Goal: Task Accomplishment & Management: Manage account settings

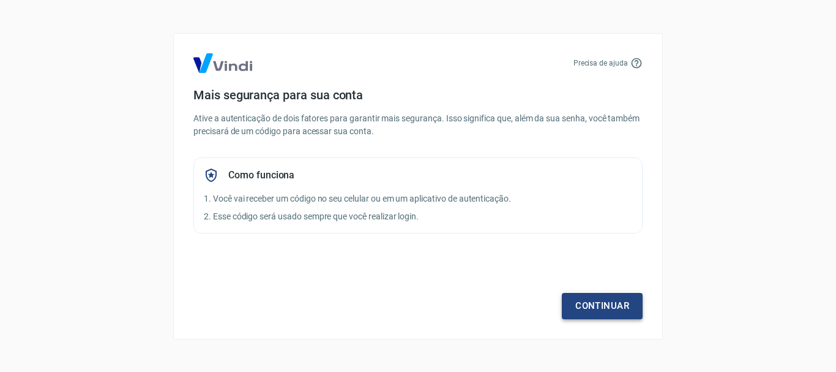
click at [607, 307] on link "Continuar" at bounding box center [602, 306] width 81 height 26
click at [600, 309] on link "Continuar" at bounding box center [602, 306] width 81 height 26
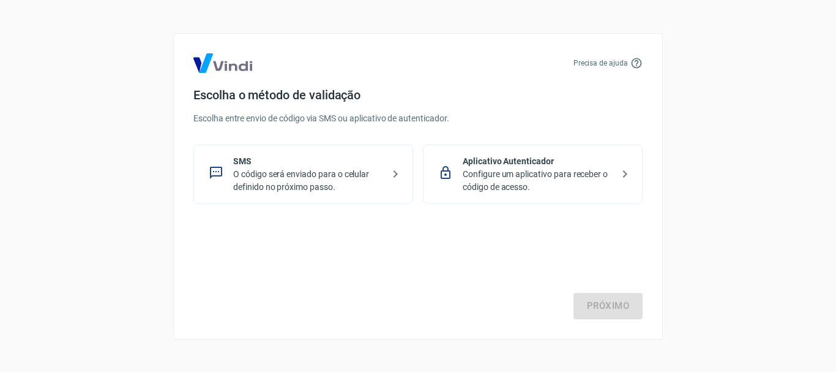
click at [377, 176] on p "O código será enviado para o celular definido no próximo passo." at bounding box center [308, 181] width 150 height 26
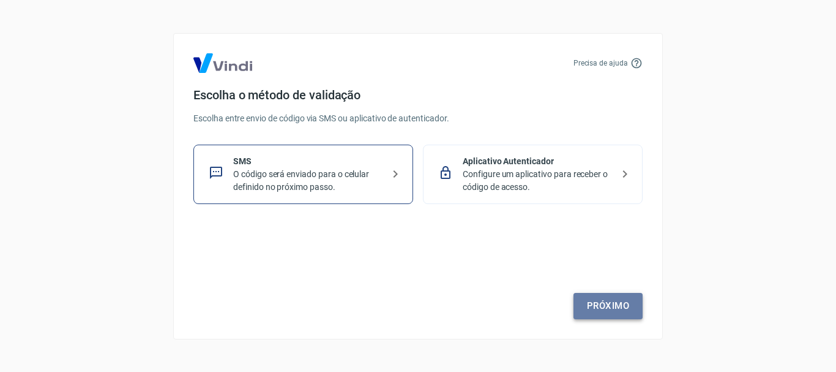
click at [626, 306] on link "Próximo" at bounding box center [608, 306] width 69 height 26
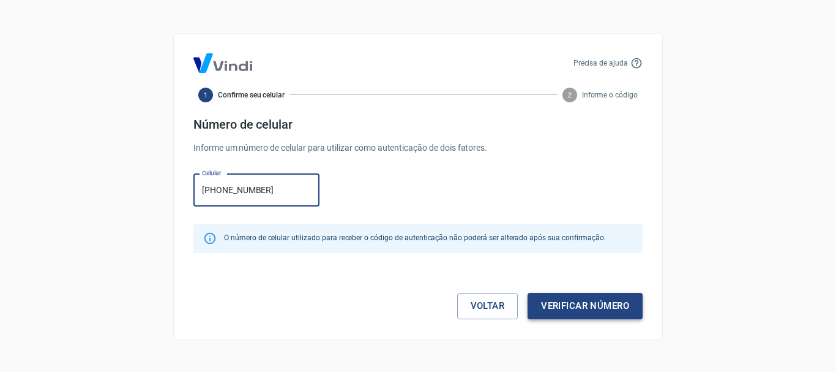
type input "(11) 95170-3169"
click at [588, 307] on button "Verificar número" at bounding box center [585, 306] width 115 height 26
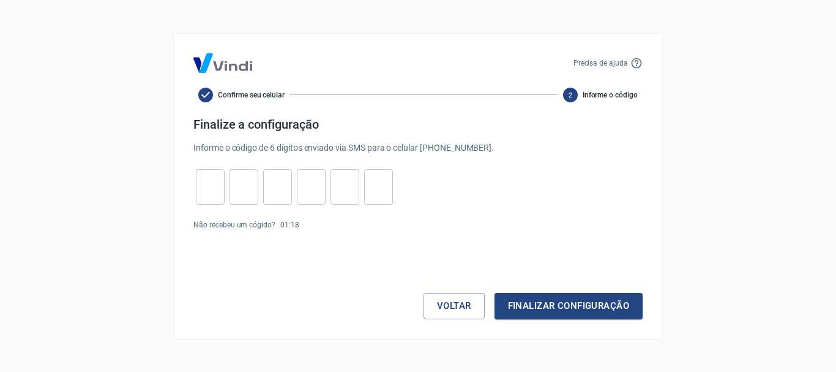
click at [213, 179] on input "tel" at bounding box center [210, 186] width 29 height 26
type input "3"
type input "1"
type input "4"
type input "1"
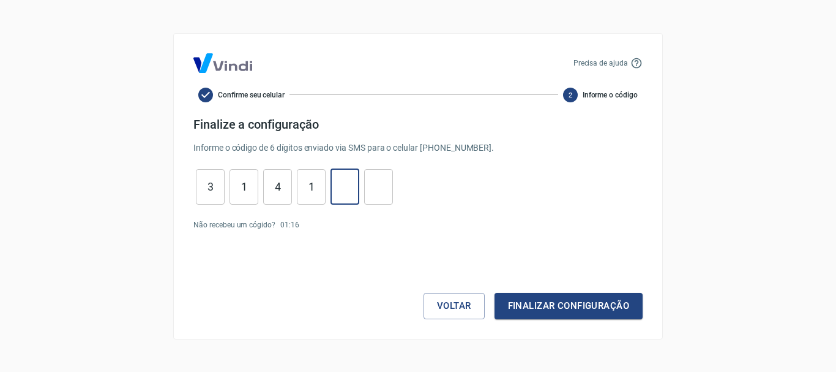
type input "2"
click at [566, 296] on button "Finalizar configuração" at bounding box center [569, 306] width 148 height 26
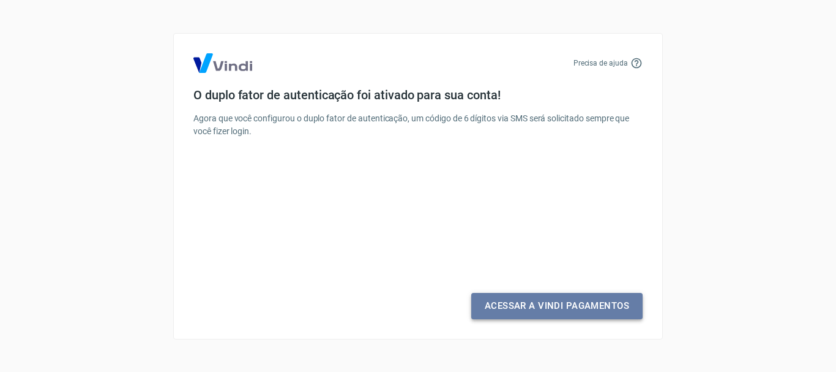
click at [563, 305] on link "Acessar a Vindi Pagamentos" at bounding box center [556, 306] width 171 height 26
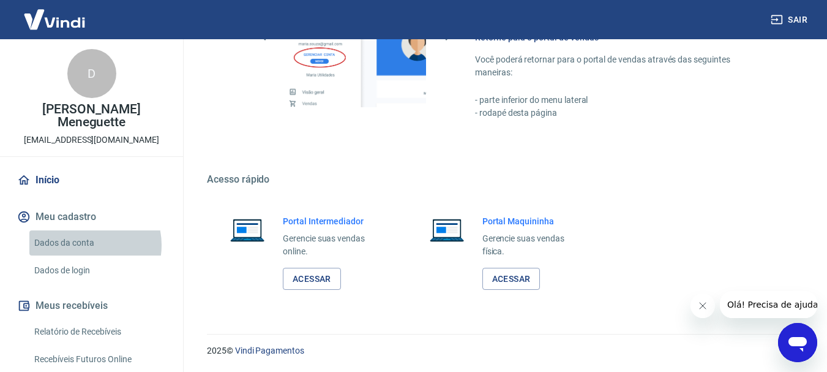
click at [86, 232] on link "Dados da conta" at bounding box center [98, 242] width 139 height 25
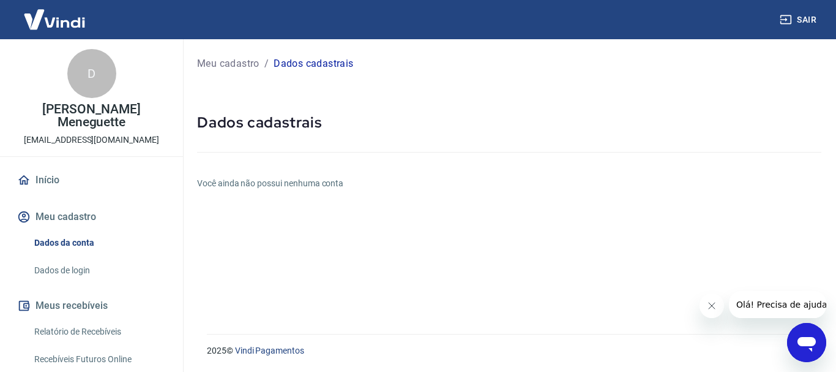
click at [71, 258] on link "Dados de login" at bounding box center [98, 270] width 139 height 25
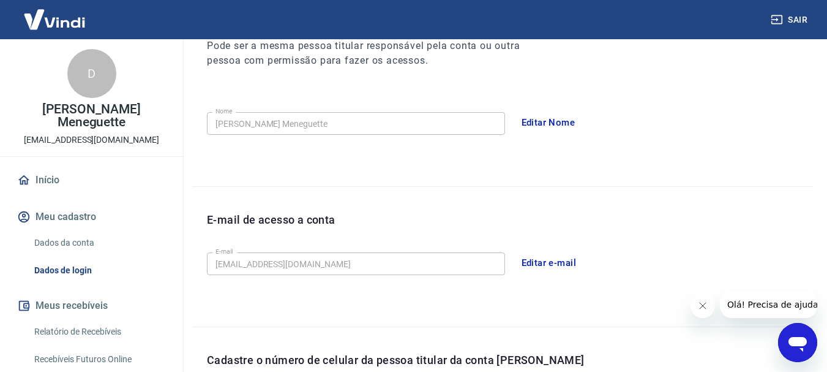
scroll to position [413, 0]
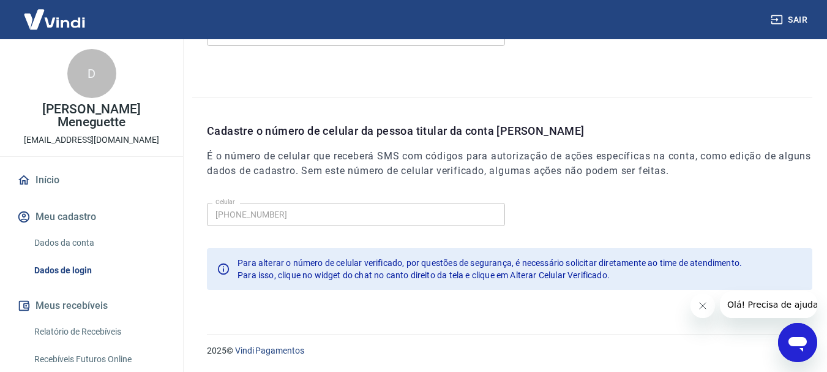
click at [68, 208] on button "Meu cadastro" at bounding box center [92, 216] width 154 height 27
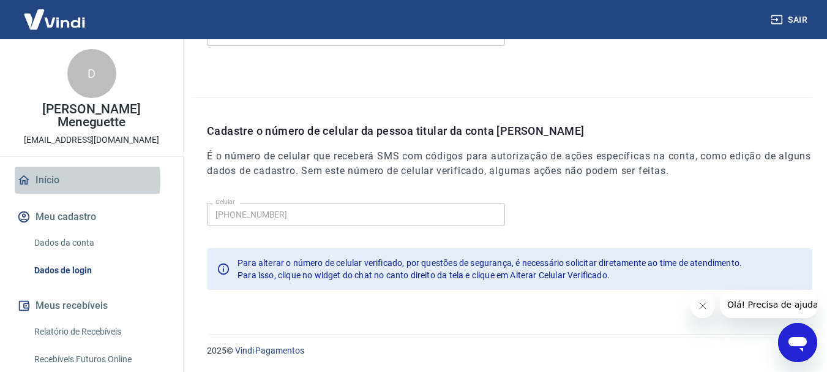
click at [42, 167] on link "Início" at bounding box center [92, 179] width 154 height 27
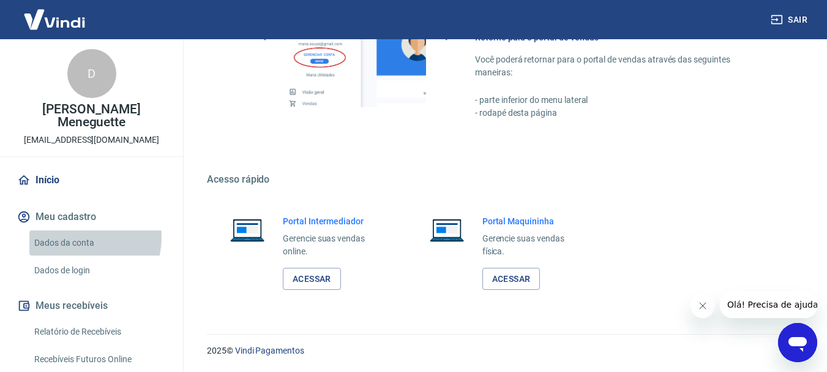
click at [81, 230] on link "Dados da conta" at bounding box center [98, 242] width 139 height 25
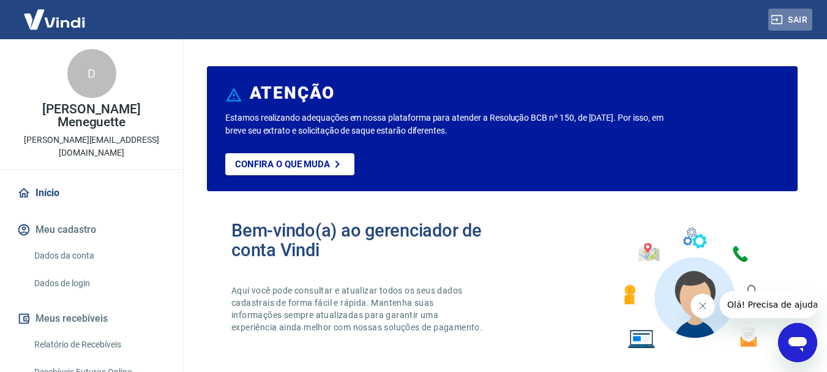
click at [797, 13] on button "Sair" at bounding box center [790, 20] width 44 height 23
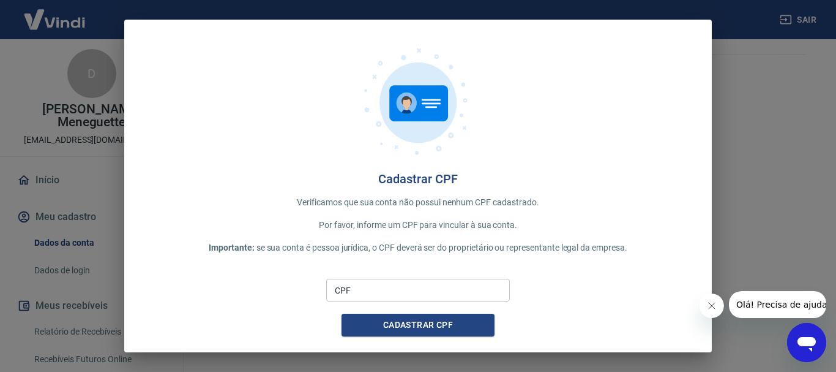
scroll to position [4, 0]
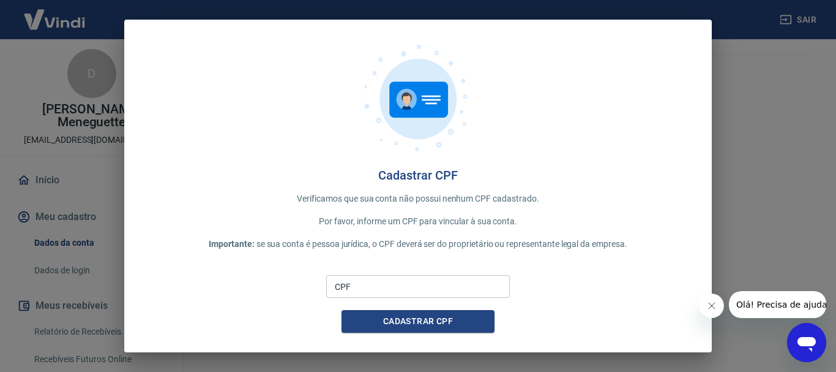
click at [711, 297] on button "Fechar mensagem da empresa" at bounding box center [711, 305] width 24 height 24
click at [428, 282] on input "CPF" at bounding box center [418, 286] width 184 height 23
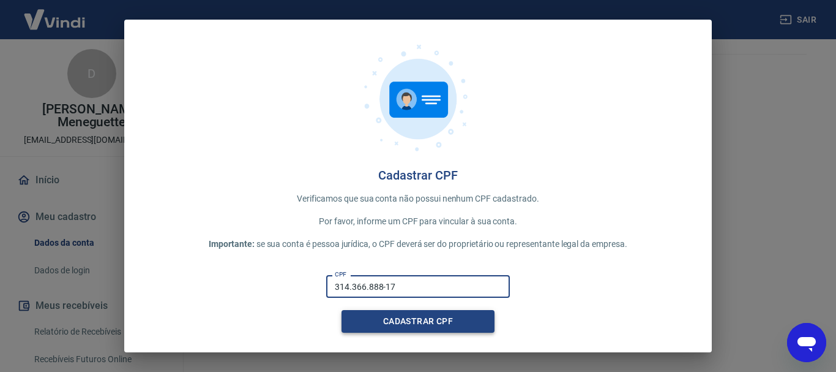
click at [432, 322] on button "Cadastrar CPF" at bounding box center [418, 321] width 153 height 23
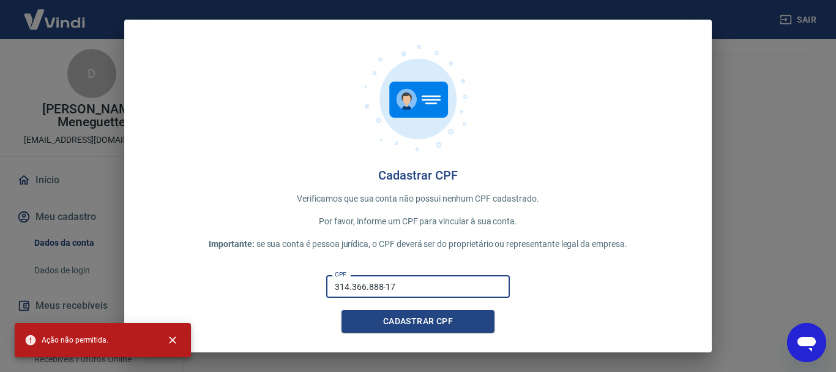
drag, startPoint x: 419, startPoint y: 288, endPoint x: 182, endPoint y: 294, distance: 236.3
click at [215, 294] on div "CPF 314.366.888-17 CPF Cadastrar CPF" at bounding box center [418, 301] width 548 height 62
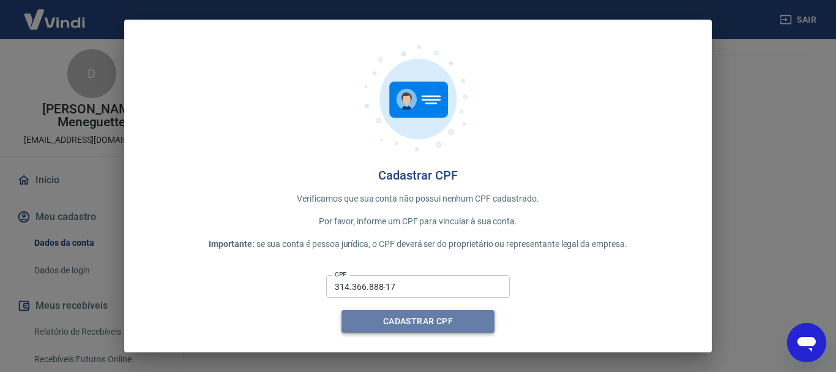
click at [416, 316] on button "Cadastrar CPF" at bounding box center [418, 321] width 153 height 23
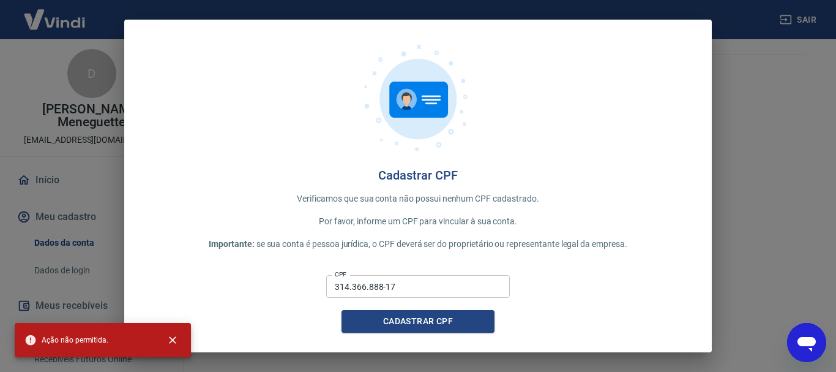
click at [813, 116] on div "Cadastrar CPF Verificamos que sua conta não possui nenhum CPF cadastrado. Por f…" at bounding box center [418, 186] width 836 height 372
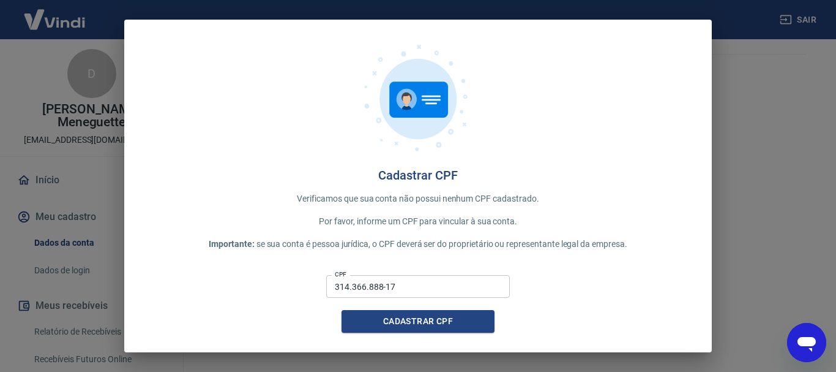
click at [36, 130] on div "Cadastrar CPF Verificamos que sua conta não possui nenhum CPF cadastrado. Por f…" at bounding box center [418, 186] width 836 height 372
click at [40, 226] on div "Cadastrar CPF Verificamos que sua conta não possui nenhum CPF cadastrado. Por f…" at bounding box center [418, 186] width 836 height 372
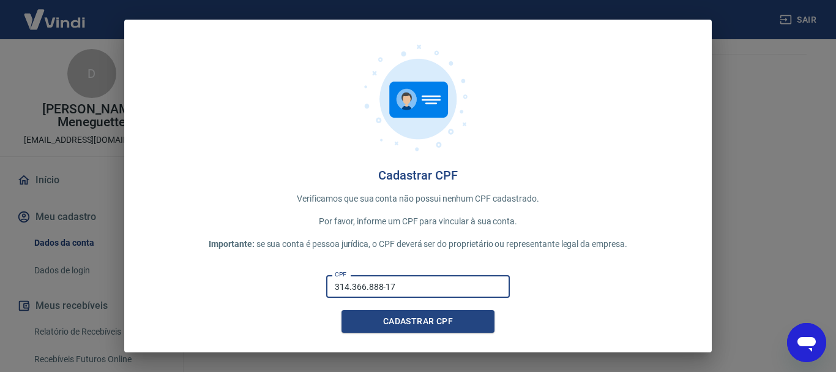
drag, startPoint x: 420, startPoint y: 282, endPoint x: 291, endPoint y: 282, distance: 128.5
click at [291, 282] on div "CPF 314.366.888-17 CPF Cadastrar CPF" at bounding box center [418, 301] width 548 height 62
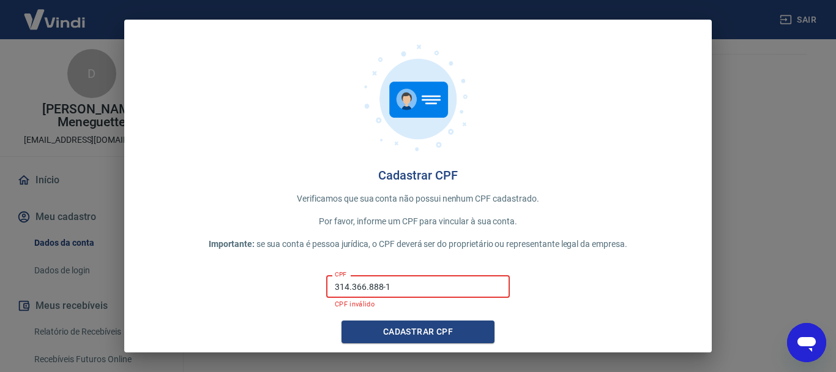
type input "314.366.888-17"
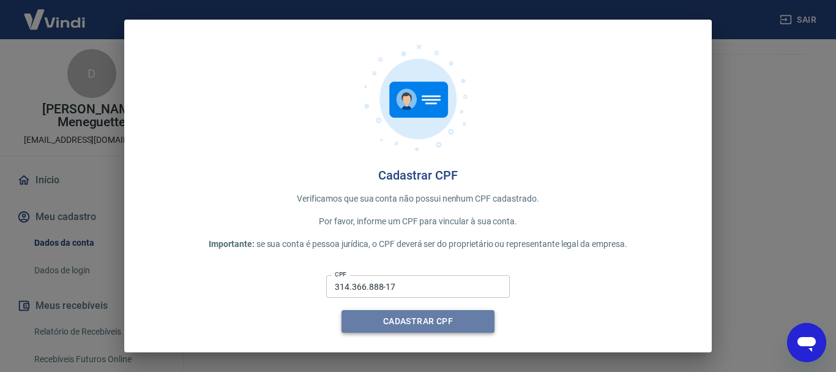
click at [421, 322] on button "Cadastrar CPF" at bounding box center [418, 321] width 153 height 23
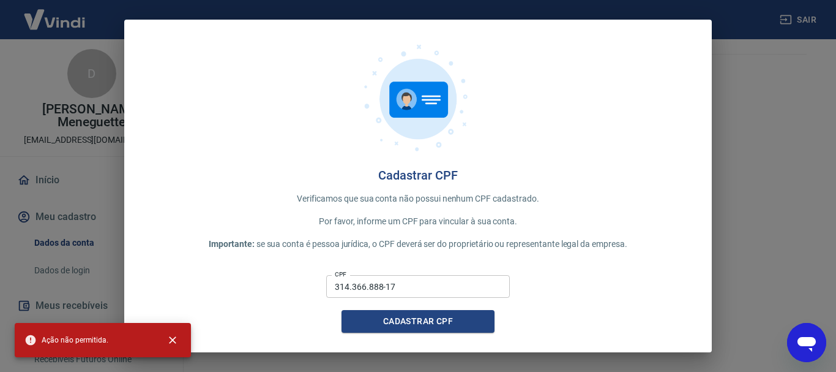
click at [805, 344] on icon "Abrir janela de mensagens" at bounding box center [807, 344] width 18 height 15
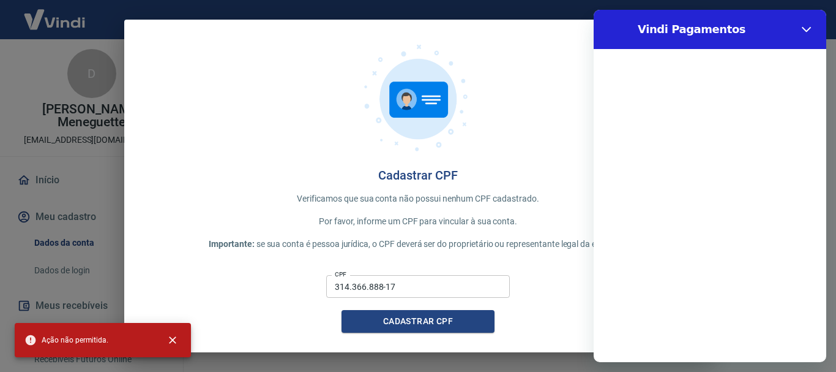
scroll to position [0, 0]
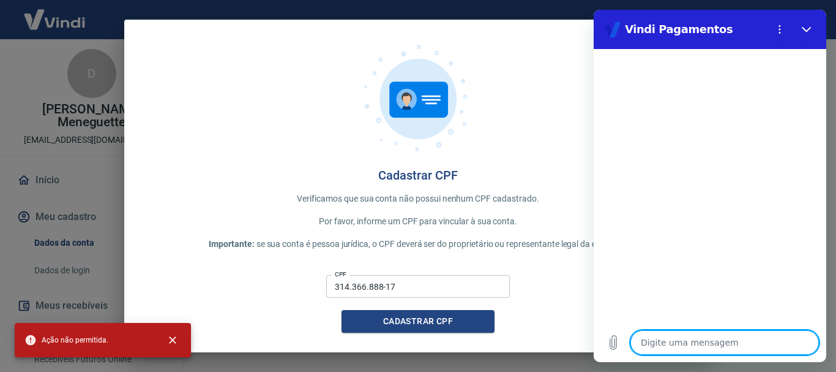
click at [706, 351] on textarea at bounding box center [724, 342] width 189 height 24
type textarea "n"
type textarea "x"
type textarea "na"
type textarea "x"
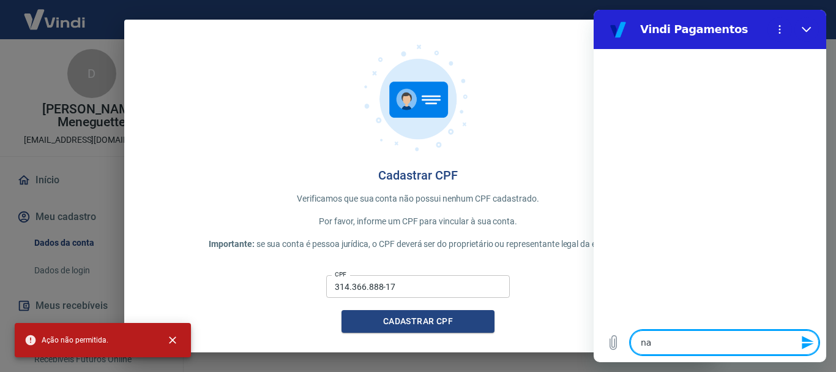
type textarea "nao"
type textarea "x"
type textarea "nao"
type textarea "x"
type textarea "nao c"
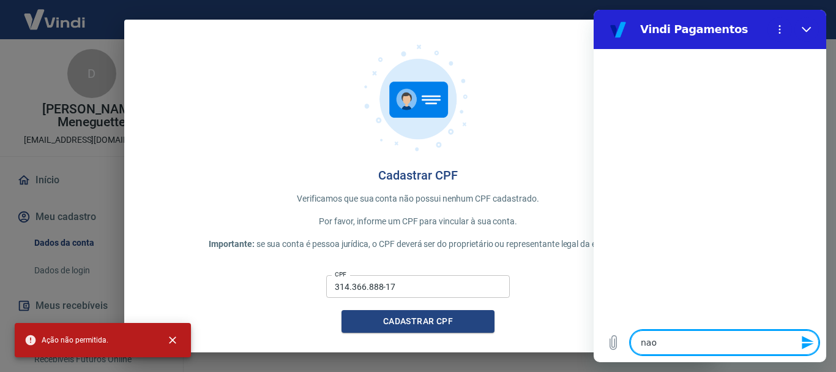
type textarea "x"
type textarea "nao co"
type textarea "x"
type textarea "nao con"
type textarea "x"
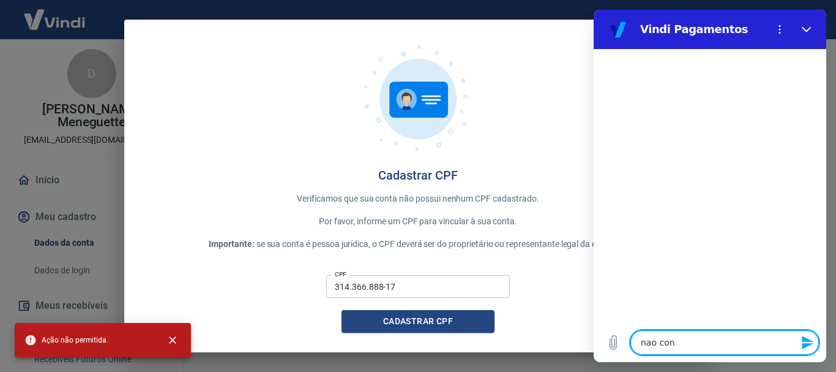
type textarea "nao cons"
type textarea "x"
type textarea "nao consi"
type textarea "x"
type textarea "nao consig"
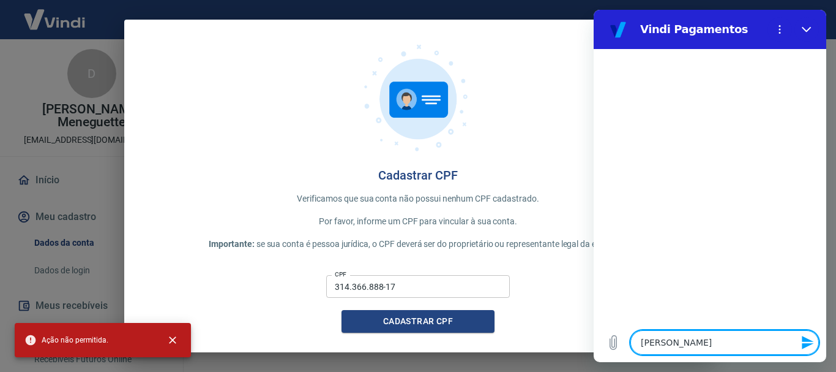
type textarea "x"
type textarea "nao consigo"
type textarea "x"
type textarea "nao consigo"
type textarea "x"
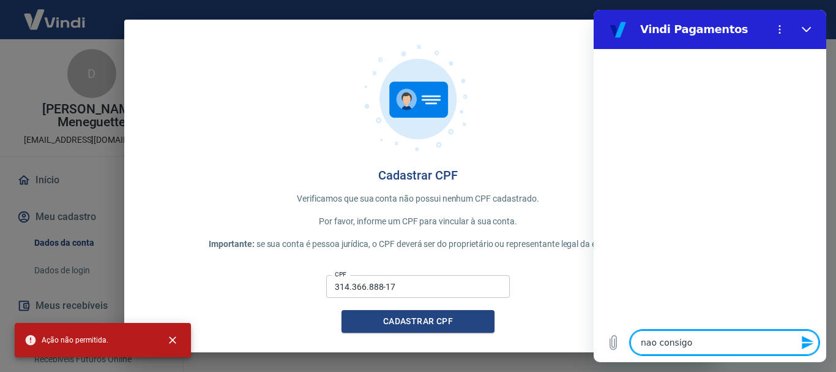
type textarea "nao consigo c"
type textarea "x"
type textarea "nao consigo ca"
type textarea "x"
type textarea "nao consigo cad"
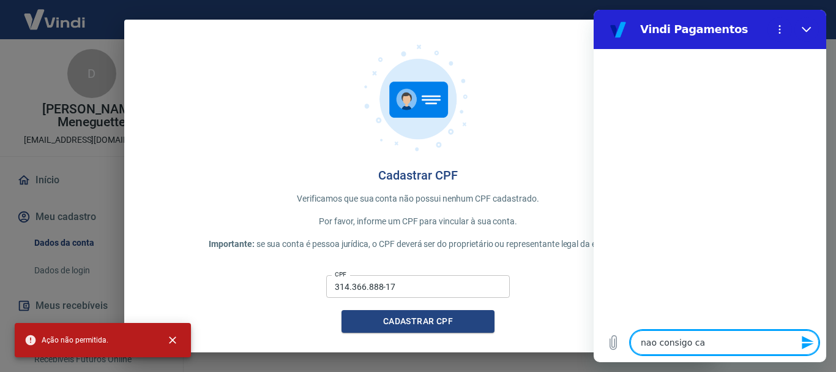
type textarea "x"
type textarea "nao consigo cada"
type textarea "x"
type textarea "nao consigo cadas"
type textarea "x"
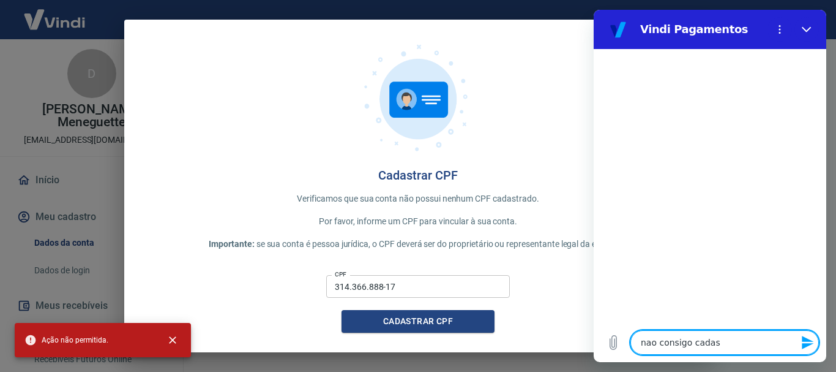
type textarea "nao consigo cadast"
type textarea "x"
type textarea "nao consigo cadastr"
type textarea "x"
type textarea "nao consigo cadastra"
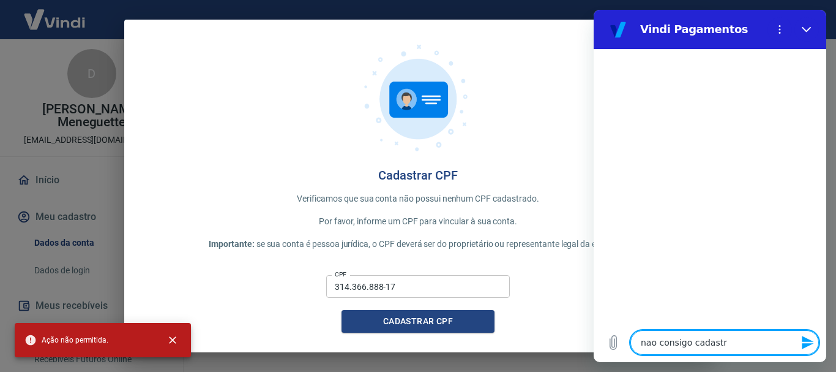
type textarea "x"
type textarea "nao consigo cadastrar"
type textarea "x"
type textarea "nao consigo cadastrar"
type textarea "x"
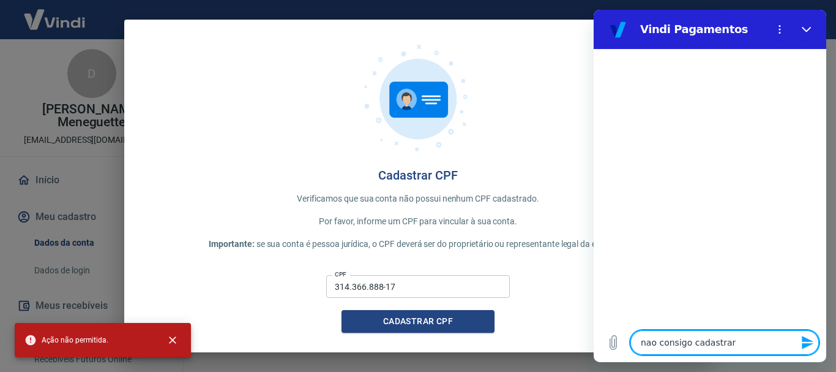
type textarea "nao consigo cadastrar m"
type textarea "x"
type textarea "nao consigo cadastrar me"
type textarea "x"
type textarea "nao consigo cadastrar meu"
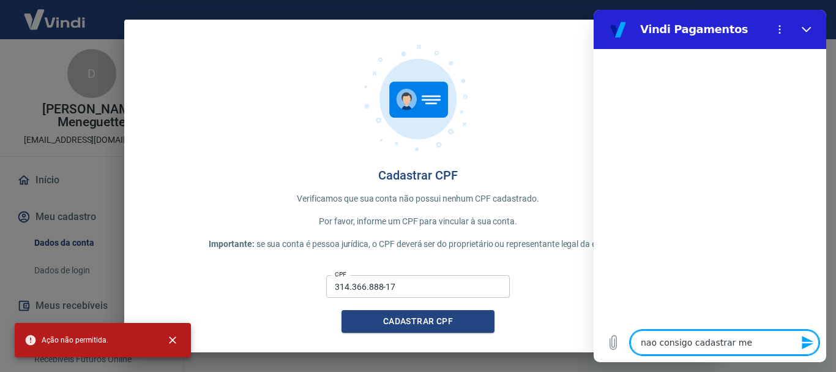
type textarea "x"
type textarea "nao consigo cadastrar meu"
type textarea "x"
type textarea "nao consigo cadastrar meu c"
type textarea "x"
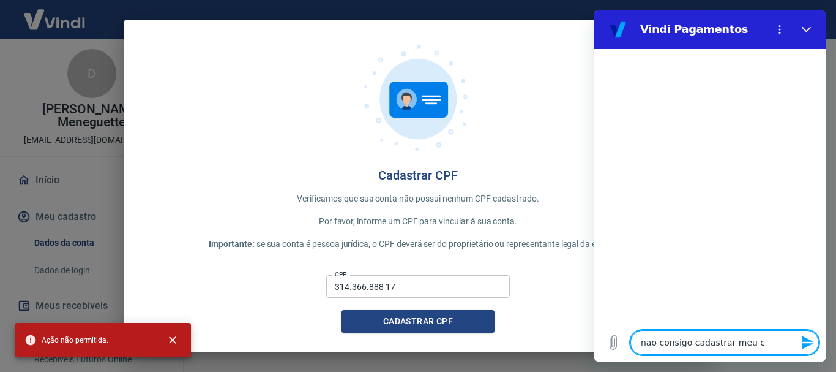
type textarea "nao consigo cadastrar meu cp"
type textarea "x"
type textarea "nao consigo cadastrar meu cpf"
type textarea "x"
type textarea "nao consigo cadastrar meu cpf,"
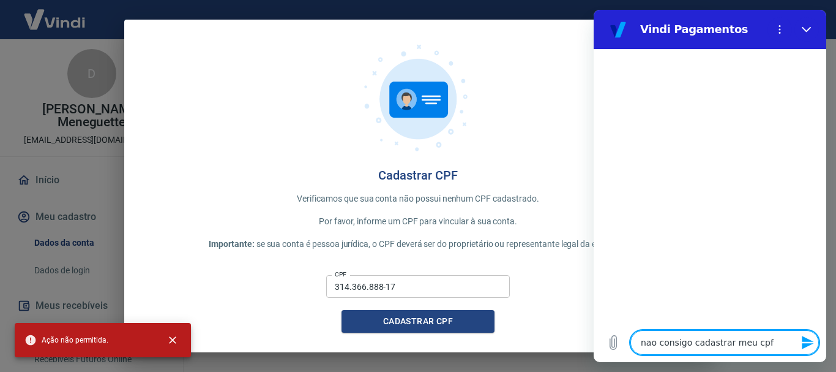
type textarea "x"
type textarea "nao consigo cadastrar meu cpf,"
type textarea "x"
type textarea "nao consigo cadastrar meu cpf, i"
type textarea "x"
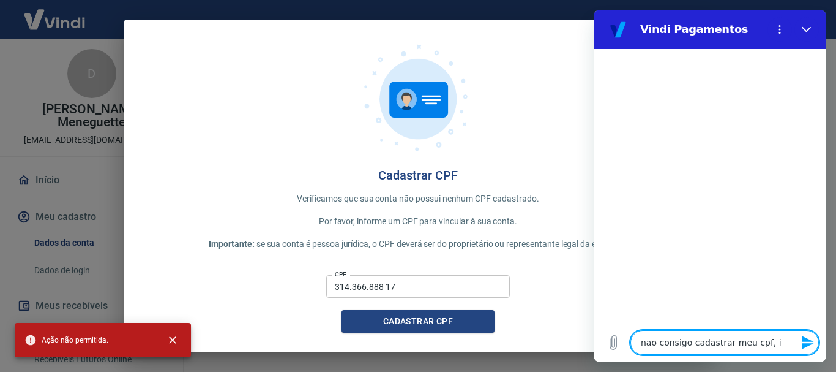
type textarea "nao consigo cadastrar meu cpf, in"
type textarea "x"
type textarea "nao consigo cadastrar meu cpf, inf"
type textarea "x"
type textarea "nao consigo cadastrar meu cpf, info"
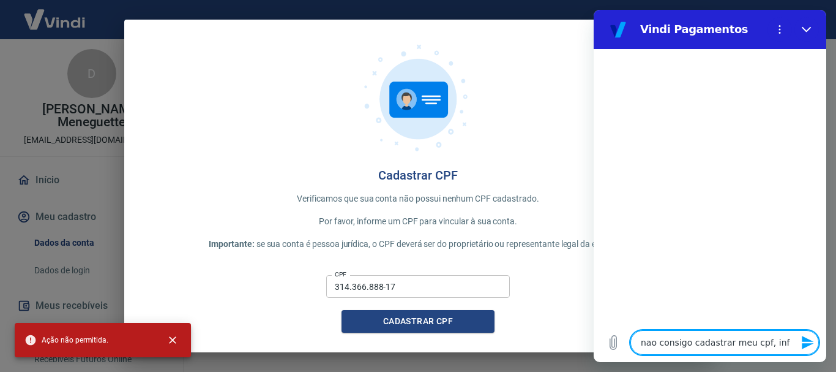
type textarea "x"
type textarea "nao consigo cadastrar meu cpf, infor"
type textarea "x"
type textarea "nao consigo cadastrar meu cpf, inform"
type textarea "x"
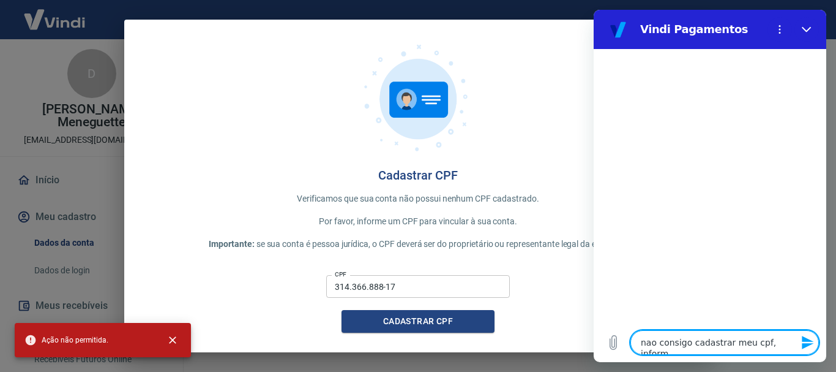
type textarea "nao consigo cadastrar meu cpf, informa"
type textarea "x"
type textarea "nao consigo cadastrar meu cpf, informa"
type textarea "x"
type textarea "nao consigo cadastrar meu cpf, informa a"
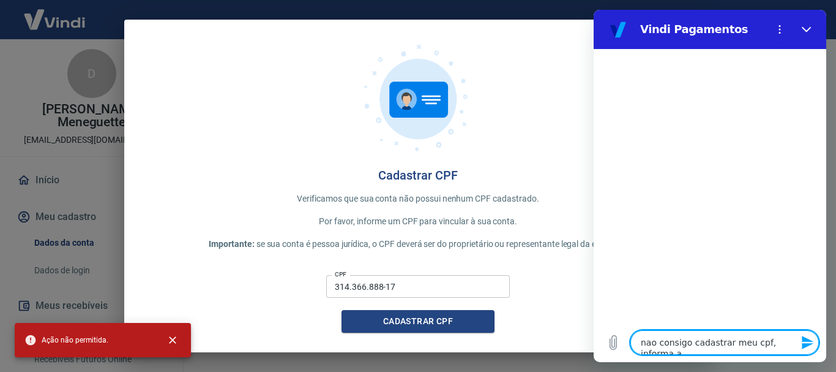
type textarea "x"
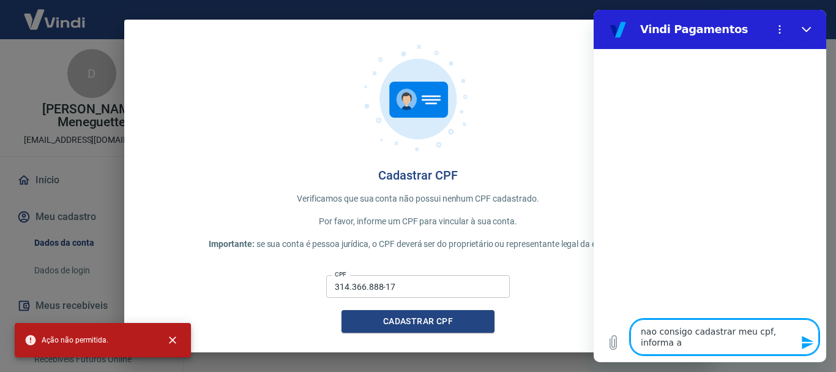
type textarea "nao consigo cadastrar meu cpf, informa aç"
type textarea "x"
type textarea "nao consigo cadastrar meu cpf, informa açã"
type textarea "x"
type textarea "nao consigo cadastrar meu cpf, informa ação"
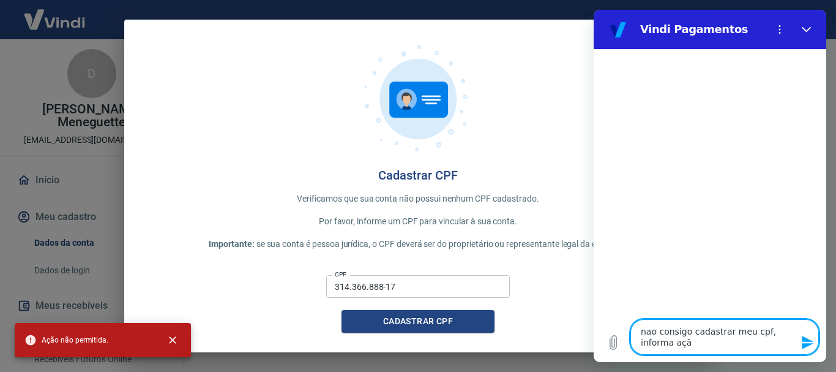
type textarea "x"
type textarea "nao consigo cadastrar meu cpf, informa ação"
type textarea "x"
type textarea "nao consigo cadastrar meu cpf, informa ação n"
type textarea "x"
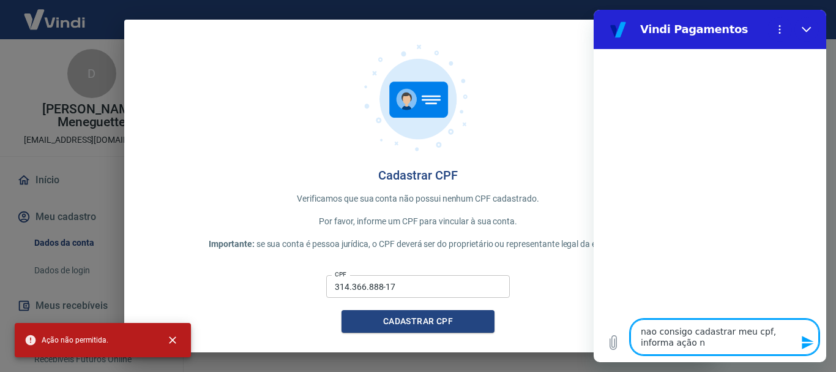
type textarea "nao consigo cadastrar meu cpf, informa ação na"
type textarea "x"
type textarea "nao consigo cadastrar meu cpf, informa ação nao"
type textarea "x"
type textarea "nao consigo cadastrar meu cpf, informa ação nao"
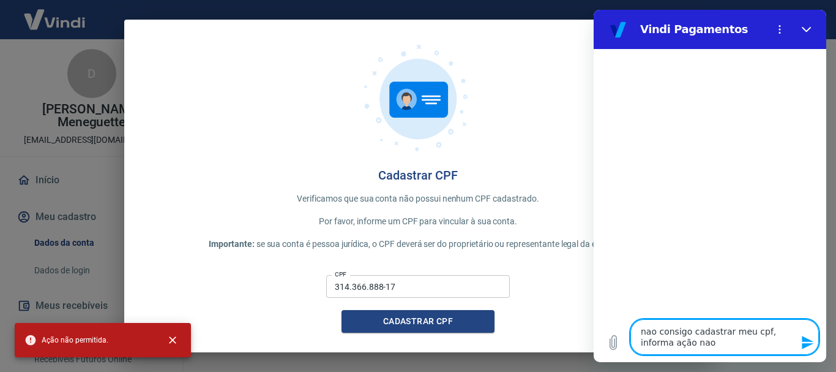
type textarea "x"
type textarea "nao consigo cadastrar meu cpf, informa ação nao p"
type textarea "x"
type textarea "nao consigo cadastrar meu cpf, informa ação nao pe"
type textarea "x"
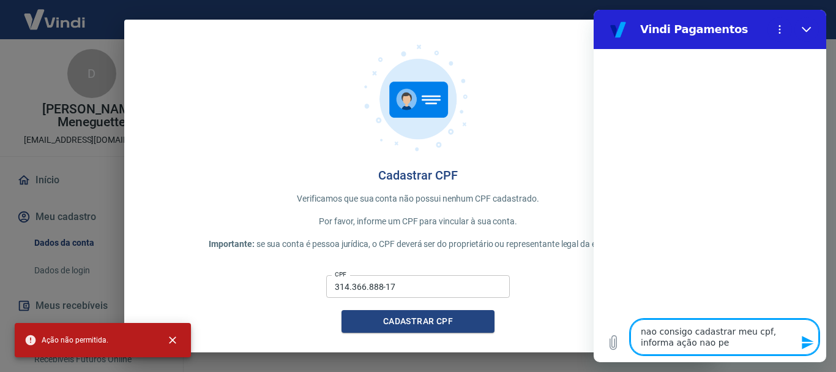
type textarea "nao consigo cadastrar meu cpf, informa ação nao per"
type textarea "x"
type textarea "nao consigo cadastrar meu cpf, informa ação nao perm"
type textarea "x"
type textarea "nao consigo cadastrar meu cpf, informa ação nao permi"
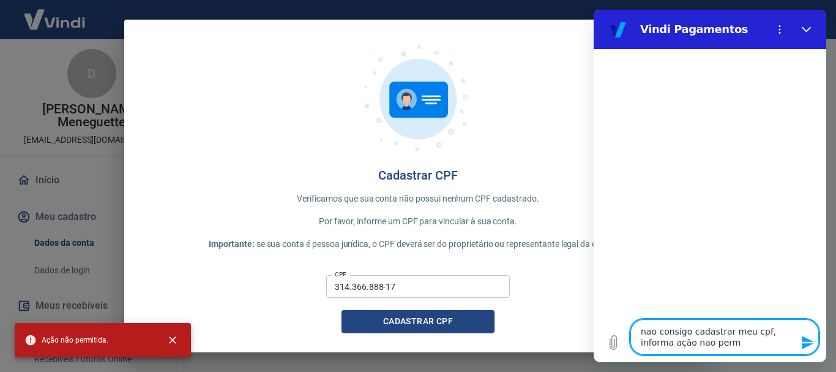
type textarea "x"
type textarea "nao consigo cadastrar meu cpf, informa ação nao permit"
type textarea "x"
type textarea "nao consigo cadastrar meu cpf, informa ação nao permiti"
type textarea "x"
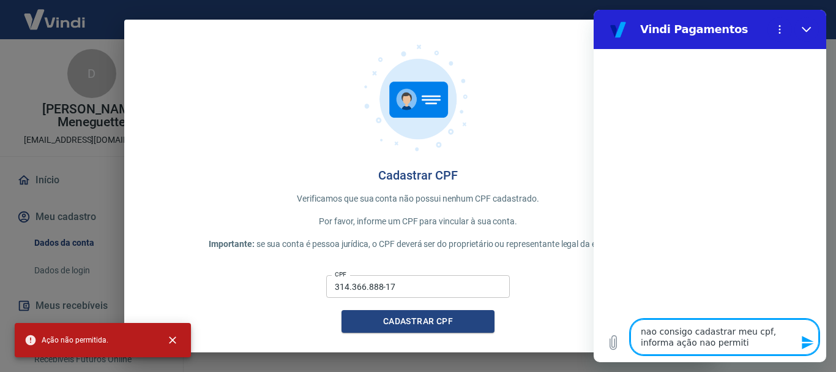
type textarea "nao consigo cadastrar meu cpf, informa ação nao permitid"
type textarea "x"
type textarea "nao consigo cadastrar meu cpf, informa ação nao permitida"
type textarea "x"
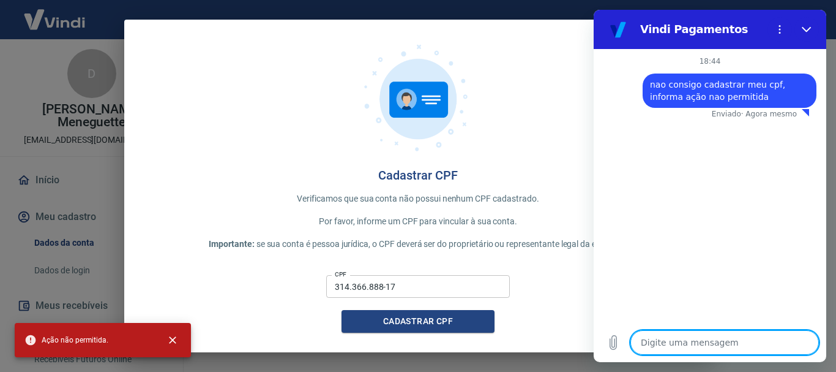
type textarea "x"
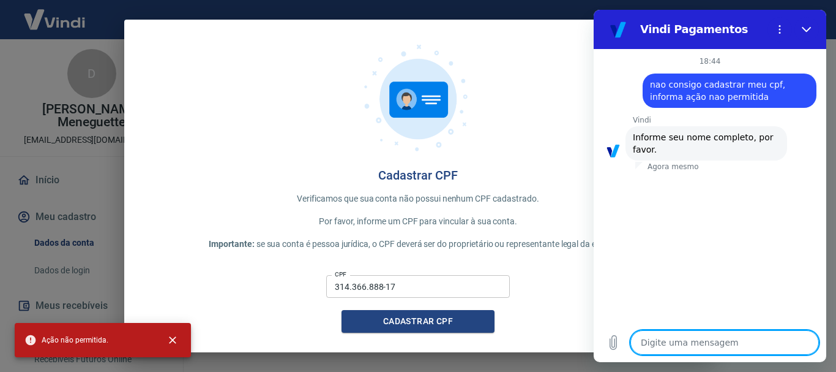
type textarea "D"
type textarea "x"
type textarea "Da"
type textarea "x"
type textarea "Dav"
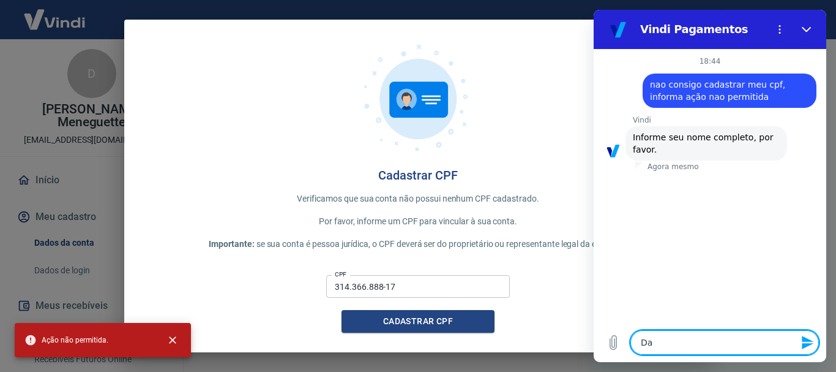
type textarea "x"
type textarea "Davi"
type textarea "x"
type textarea "David"
type textarea "x"
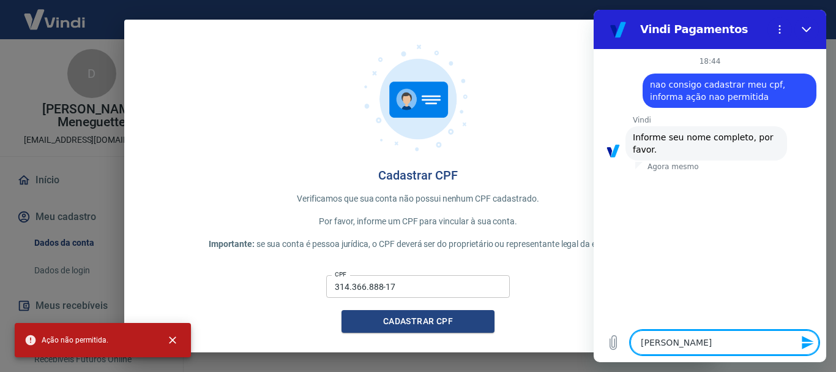
type textarea "David"
type textarea "x"
type textarea "David A"
type textarea "x"
type textarea "David Ay"
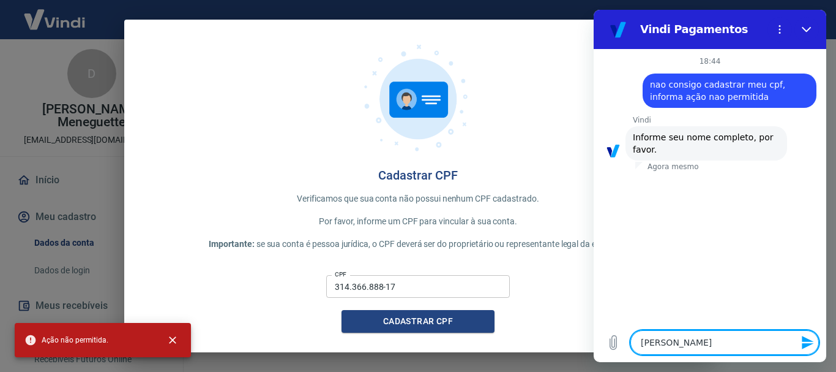
type textarea "x"
type textarea "David Aya"
type textarea "x"
type textarea "David Ayaal"
type textarea "x"
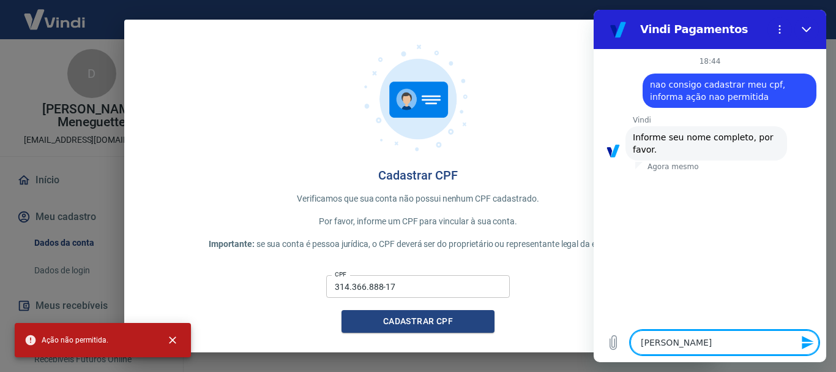
type textarea "David Ayaa"
type textarea "x"
type textarea "David Aya"
type textarea "x"
type textarea "David Ayal"
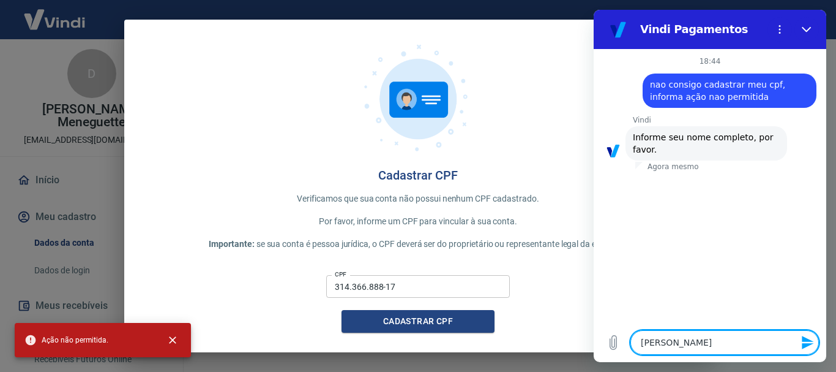
type textarea "x"
type textarea "David Ayala"
type textarea "x"
type textarea "David Ayala"
type textarea "x"
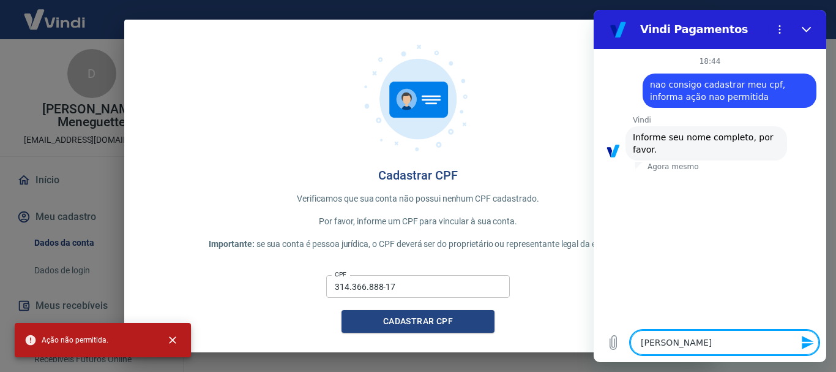
type textarea "David Ayala M"
type textarea "x"
type textarea "David Ayala Me"
type textarea "x"
type textarea "David Ayala Men"
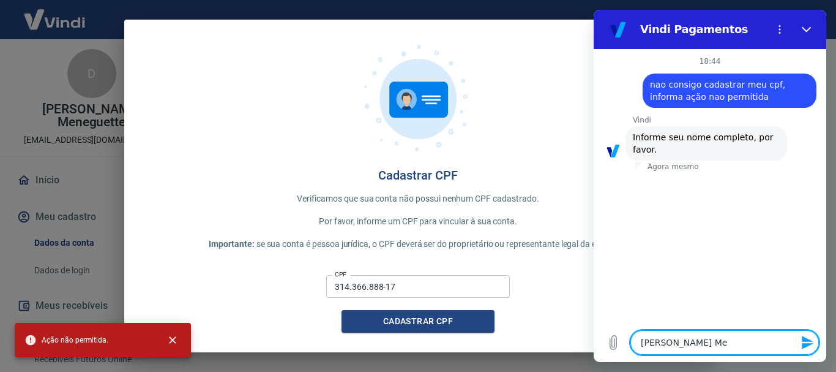
type textarea "x"
type textarea "David Ayala Mene"
type textarea "x"
type textarea "David Ayala Meneg"
type textarea "x"
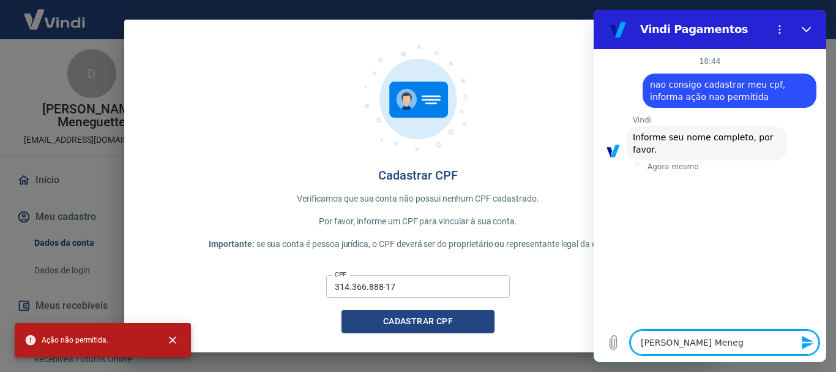
type textarea "David Ayala Menegu"
type textarea "x"
type textarea "David Ayala Menegue"
type textarea "x"
type textarea "David Ayala Meneguet"
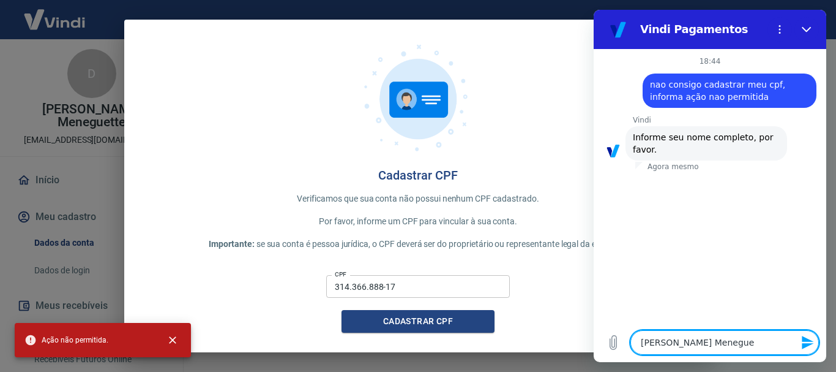
type textarea "x"
type textarea "David Ayala Meneguett"
type textarea "x"
type textarea "[PERSON_NAME] Meneguette"
type textarea "x"
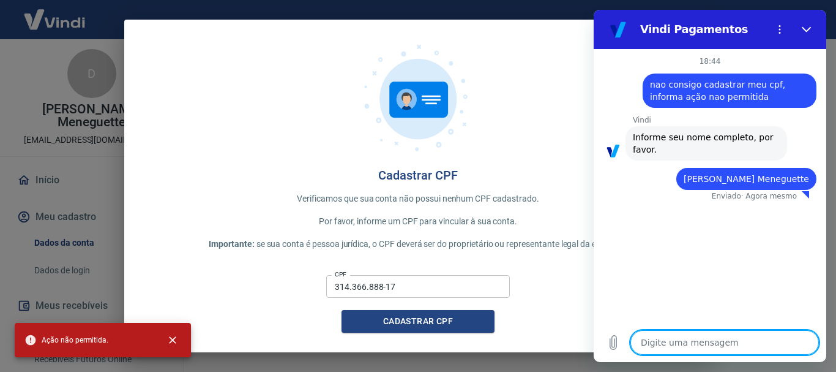
type textarea "x"
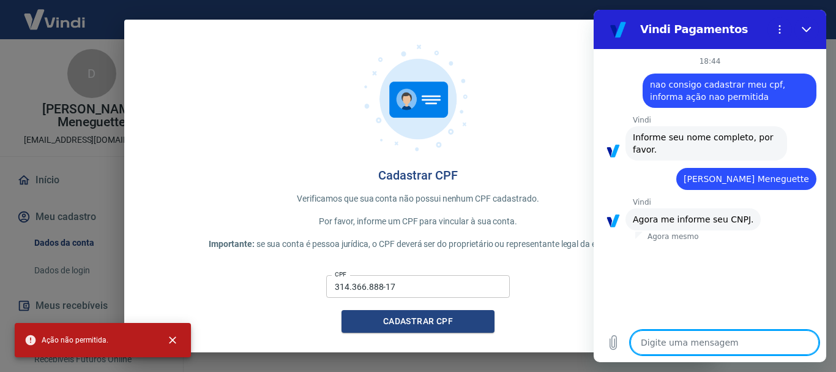
type textarea "3"
type textarea "x"
type textarea "31"
type textarea "x"
type textarea "314"
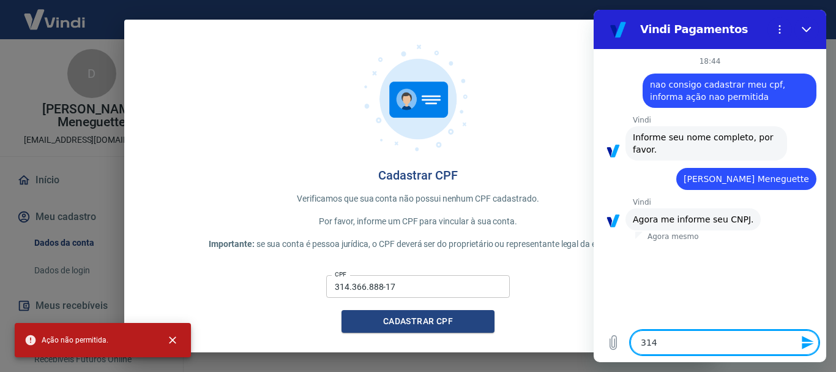
type textarea "x"
type textarea "3143"
type textarea "x"
type textarea "31436"
type textarea "x"
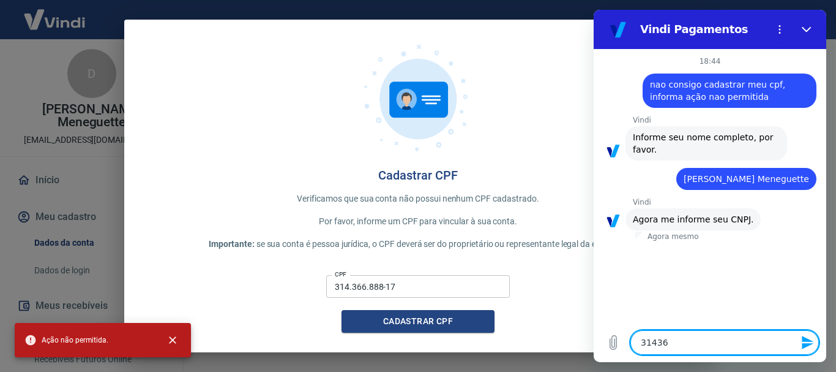
type textarea "314366"
type textarea "x"
type textarea "3143668"
type textarea "x"
type textarea "31436688"
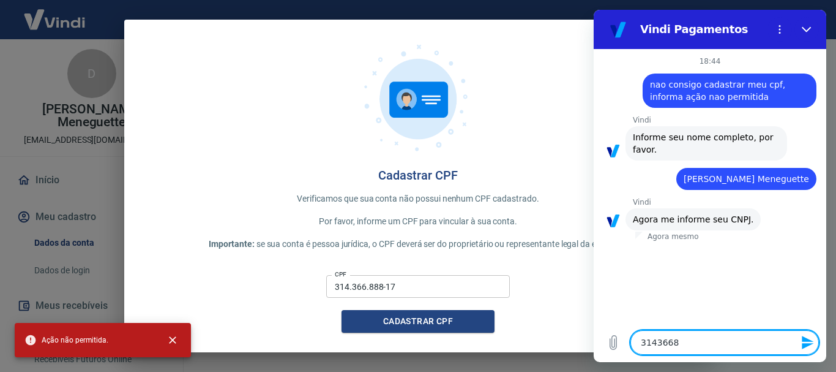
type textarea "x"
type textarea "314366888"
type textarea "x"
type textarea "3143668881"
type textarea "x"
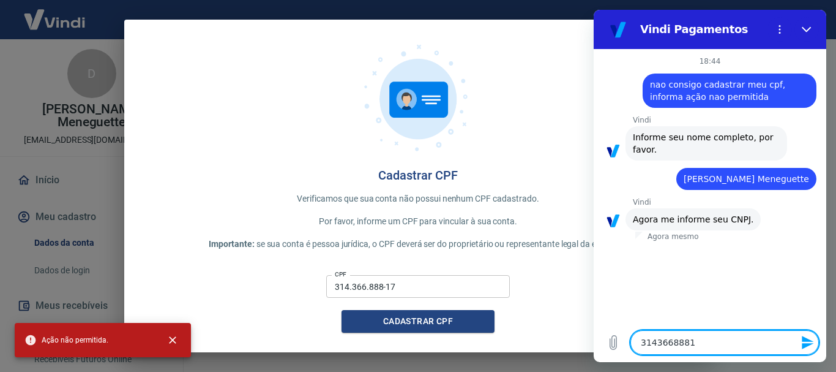
type textarea "31436688817"
type textarea "x"
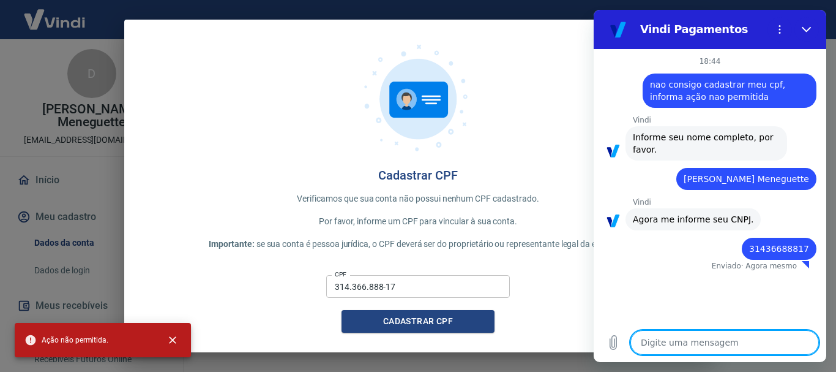
type textarea "x"
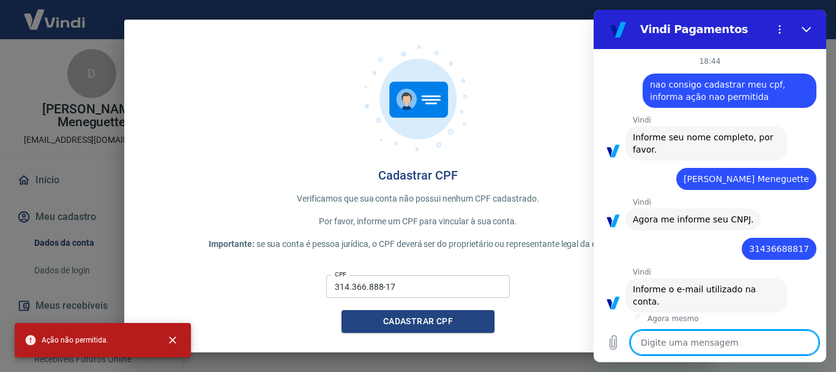
type textarea "s"
type textarea "x"
type textarea "si"
type textarea "x"
type textarea "sit"
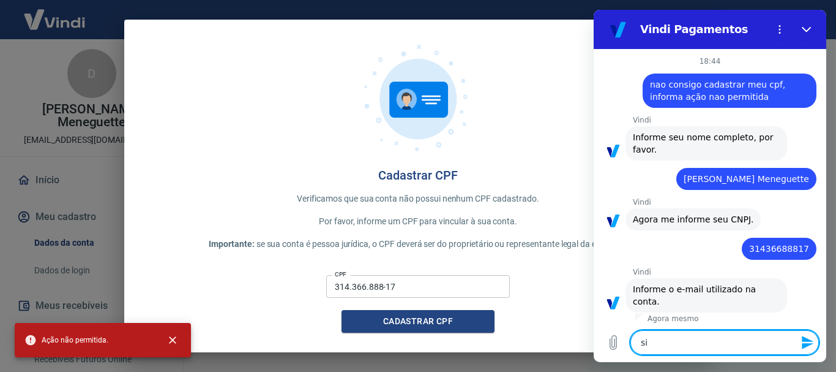
type textarea "x"
type textarea "site"
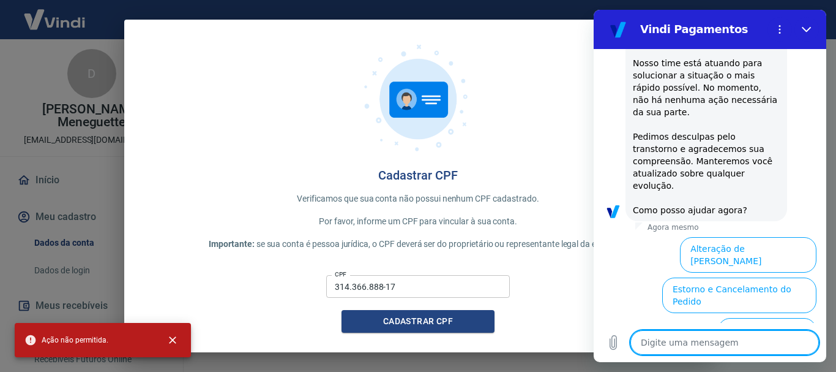
scroll to position [559, 0]
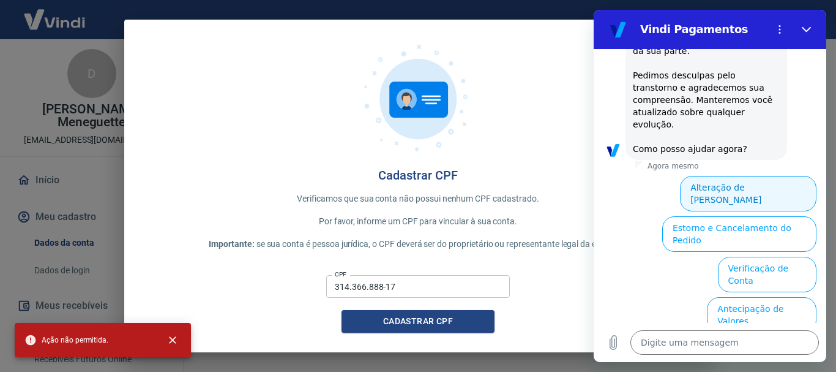
click at [769, 176] on button "Alteração de Dados Cadastrais" at bounding box center [748, 194] width 137 height 36
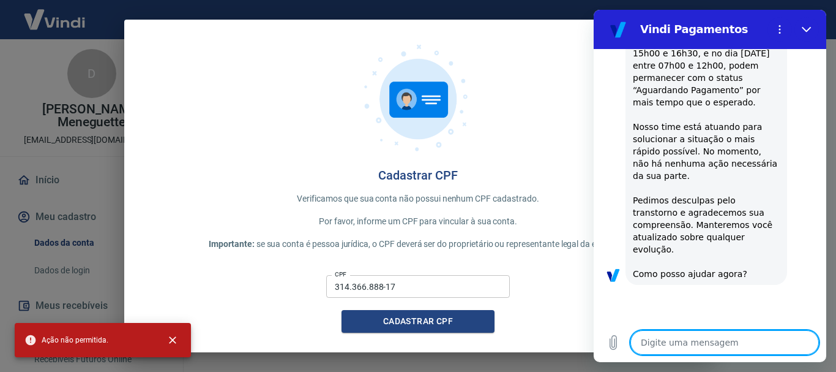
scroll to position [578, 0]
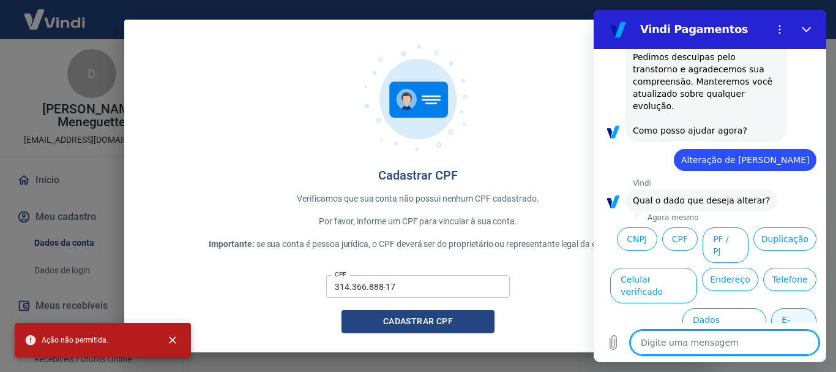
click at [802, 308] on button "E-mail" at bounding box center [793, 326] width 45 height 36
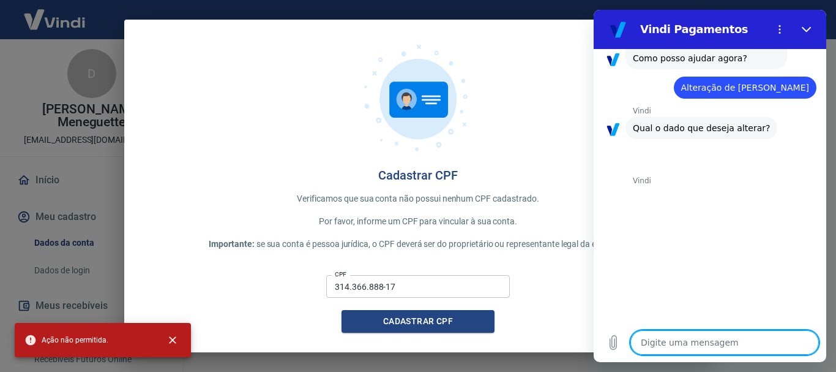
scroll to position [681, 0]
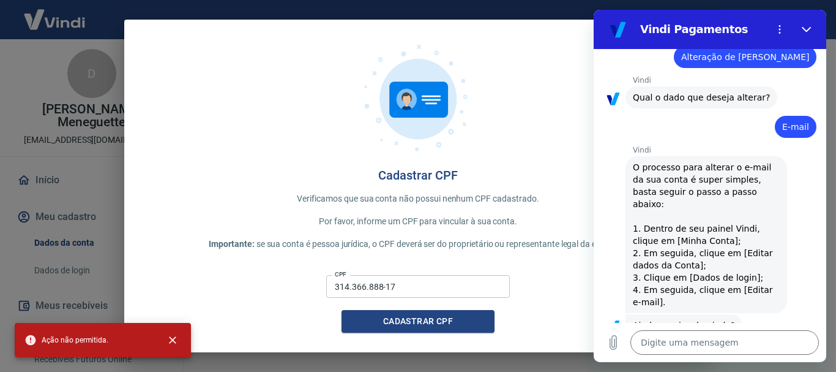
click at [187, 342] on div "Ação não permitida." at bounding box center [103, 340] width 176 height 34
click at [179, 343] on button "close" at bounding box center [172, 339] width 27 height 27
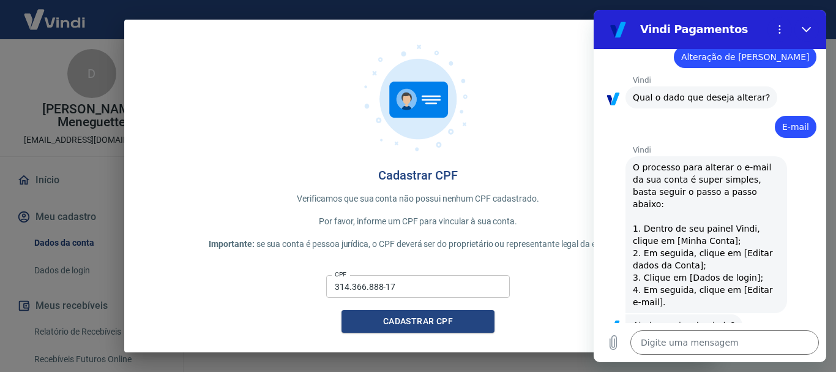
click at [100, 302] on div "Cadastrar CPF Verificamos que sua conta não possui nenhum CPF cadastrado. Por f…" at bounding box center [418, 186] width 836 height 372
click at [99, 302] on div "Cadastrar CPF Verificamos que sua conta não possui nenhum CPF cadastrado. Por f…" at bounding box center [418, 186] width 836 height 372
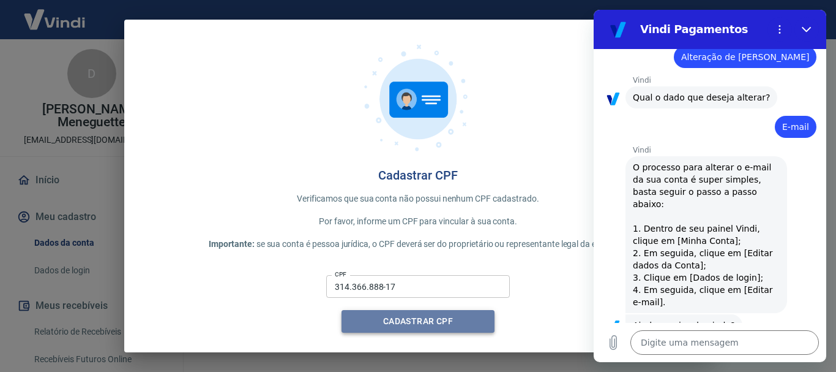
click at [438, 324] on button "Cadastrar CPF" at bounding box center [418, 321] width 153 height 23
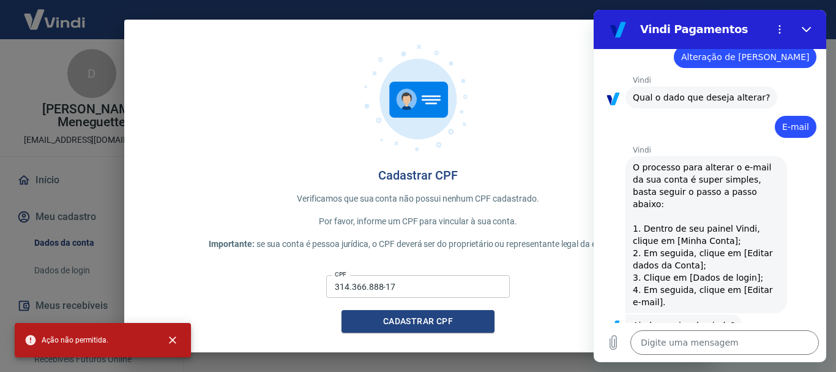
click at [818, 18] on div at bounding box center [807, 29] width 24 height 24
click at [814, 31] on button "Fechar" at bounding box center [807, 29] width 24 height 24
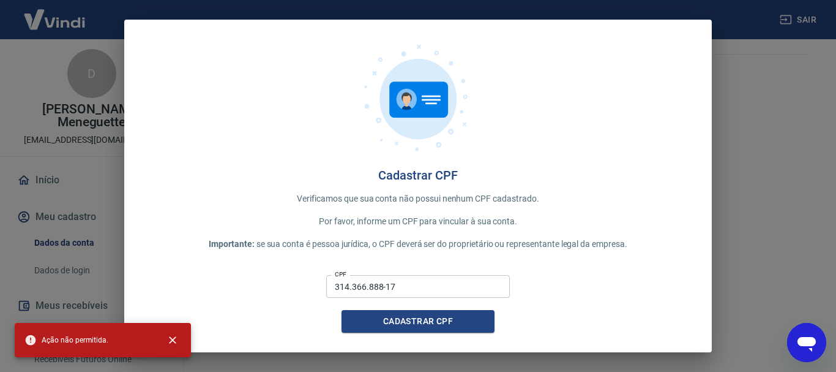
click at [727, 40] on div "Cadastrar CPF Verificamos que sua conta não possui nenhum CPF cadastrado. Por f…" at bounding box center [418, 186] width 836 height 372
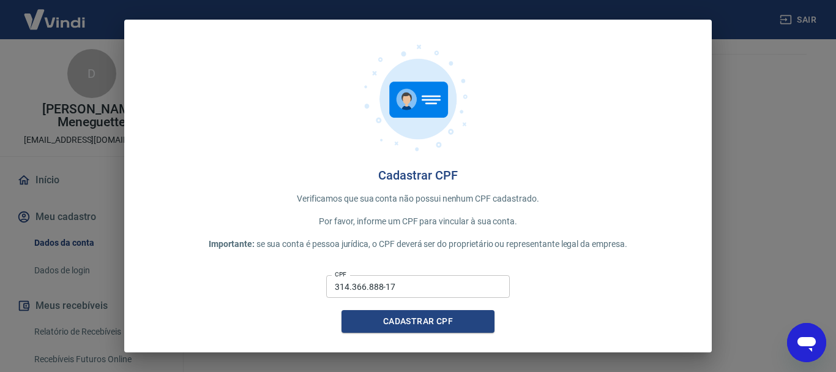
scroll to position [0, 0]
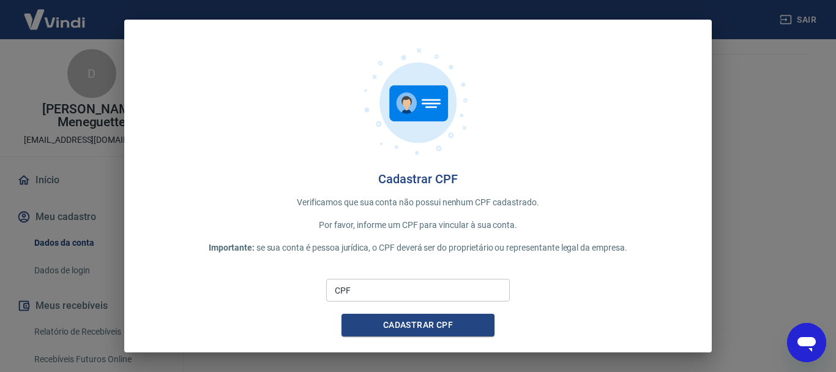
click at [823, 174] on div "Cadastrar CPF Verificamos que sua conta não possui nenhum CPF cadastrado. Por f…" at bounding box center [418, 186] width 836 height 372
click at [442, 315] on button "Cadastrar CPF" at bounding box center [418, 324] width 153 height 23
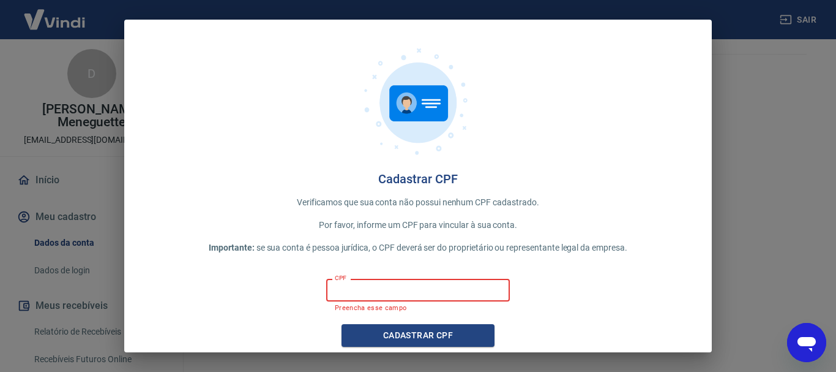
click at [438, 290] on input "CPF" at bounding box center [418, 290] width 184 height 23
type input "314.366.888-17"
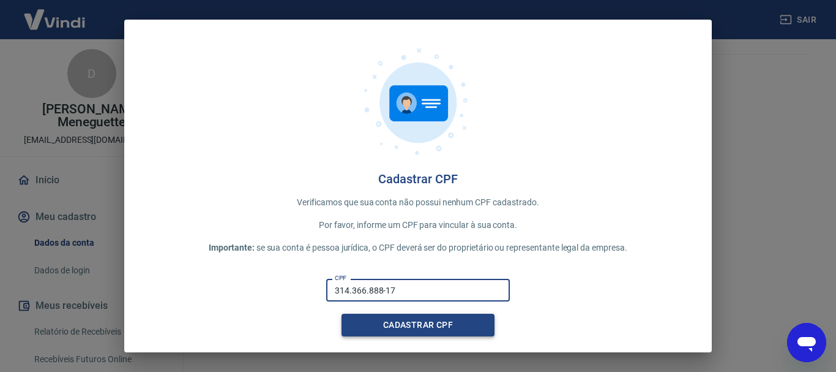
click at [440, 318] on button "Cadastrar CPF" at bounding box center [418, 324] width 153 height 23
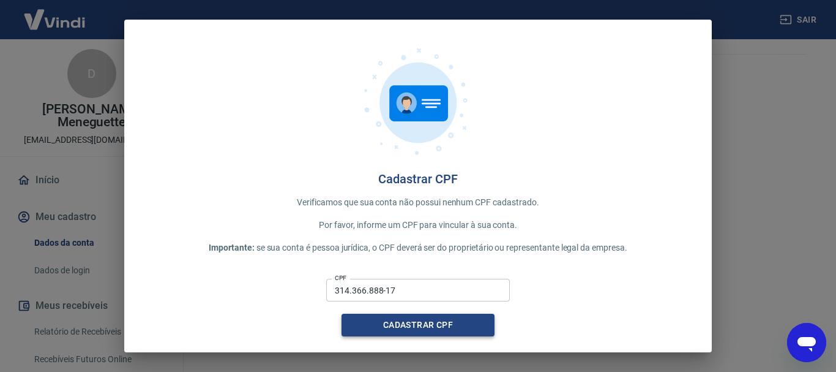
click at [440, 318] on button "Cadastrar CPF" at bounding box center [418, 324] width 153 height 23
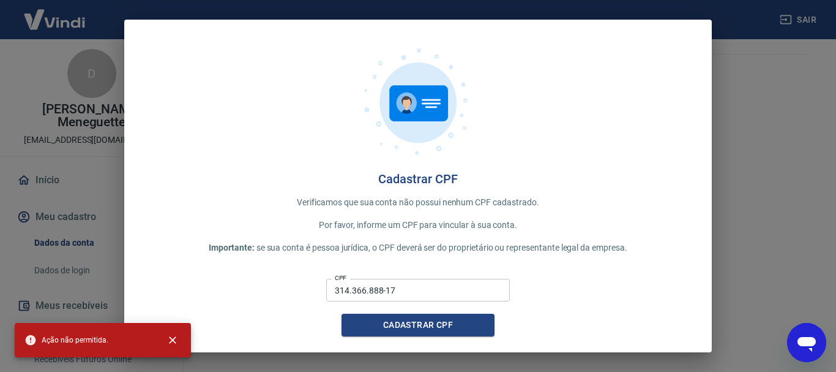
click at [773, 94] on div "Cadastrar CPF Verificamos que sua conta não possui nenhum CPF cadastrado. Por f…" at bounding box center [418, 186] width 836 height 372
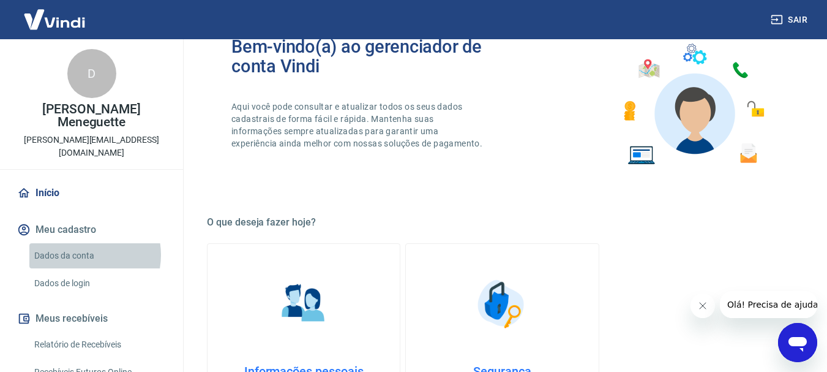
click at [82, 243] on link "Dados da conta" at bounding box center [98, 255] width 139 height 25
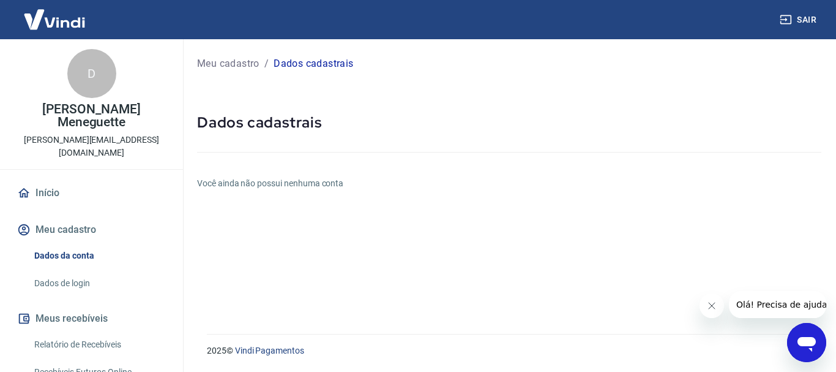
click at [711, 308] on icon "Fechar mensagem da empresa" at bounding box center [711, 306] width 10 height 10
click at [81, 104] on p "[PERSON_NAME] Meneguette" at bounding box center [91, 116] width 163 height 26
click at [103, 73] on div "D" at bounding box center [91, 73] width 49 height 49
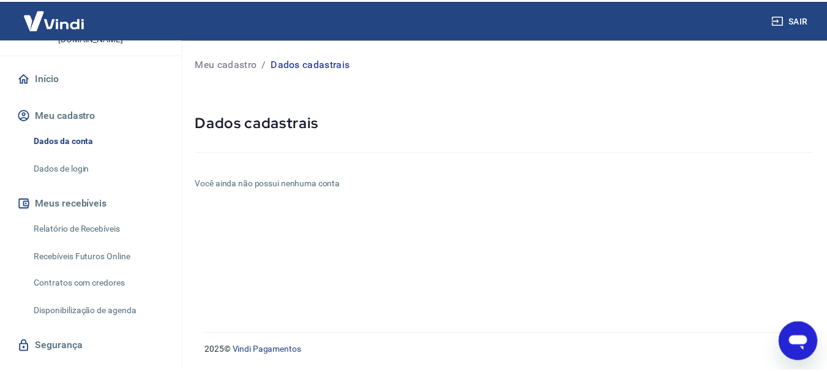
scroll to position [53, 0]
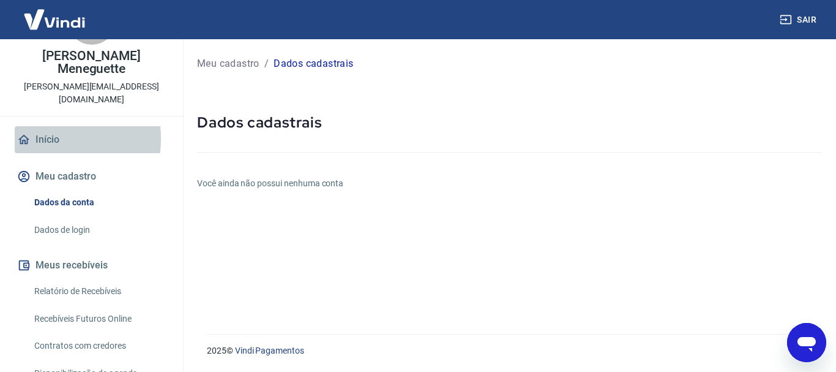
click at [45, 126] on link "Início" at bounding box center [92, 139] width 154 height 27
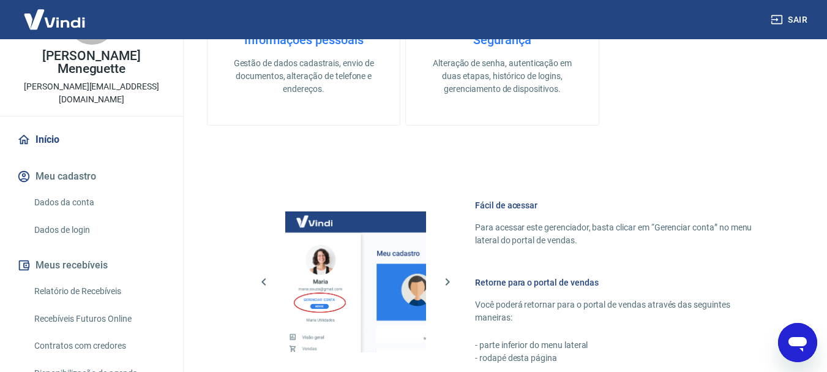
scroll to position [392, 0]
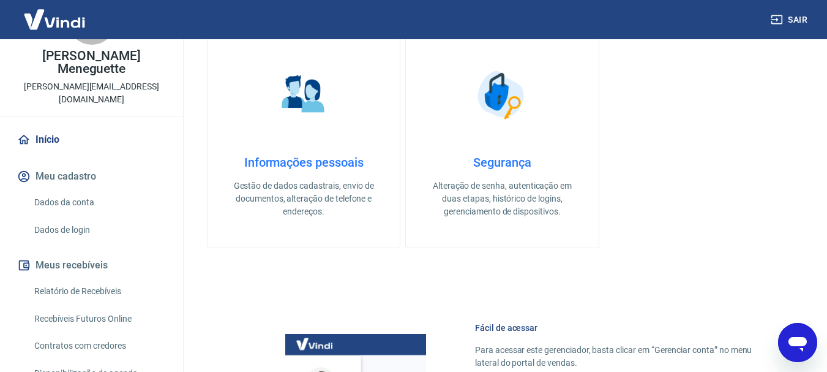
click at [335, 159] on h4 "Informações pessoais" at bounding box center [303, 162] width 153 height 15
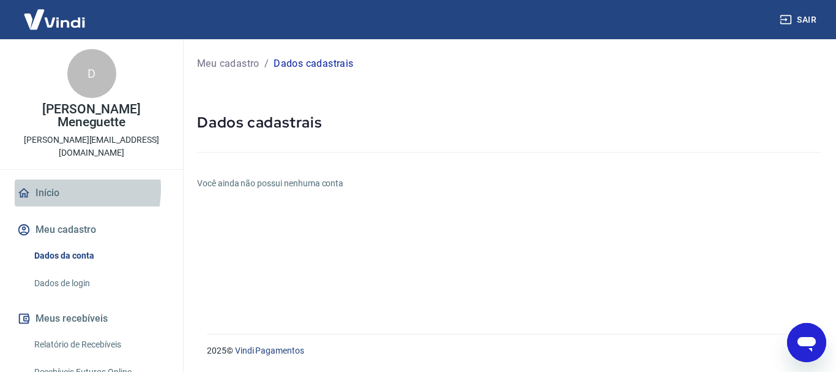
click at [39, 179] on link "Início" at bounding box center [92, 192] width 154 height 27
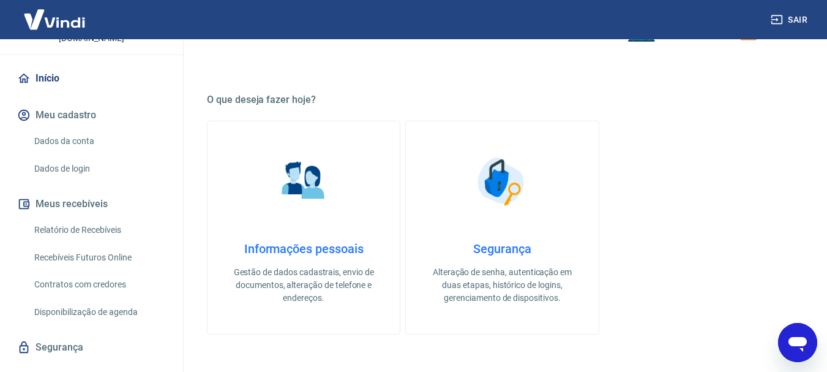
scroll to position [490, 0]
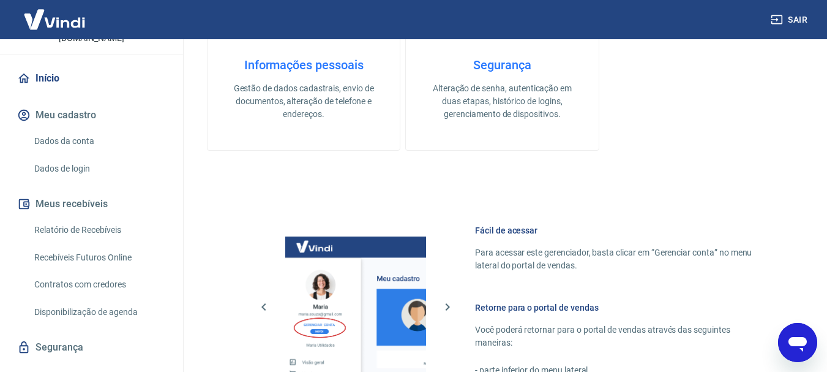
click at [119, 272] on link "Contratos com credores" at bounding box center [98, 284] width 139 height 25
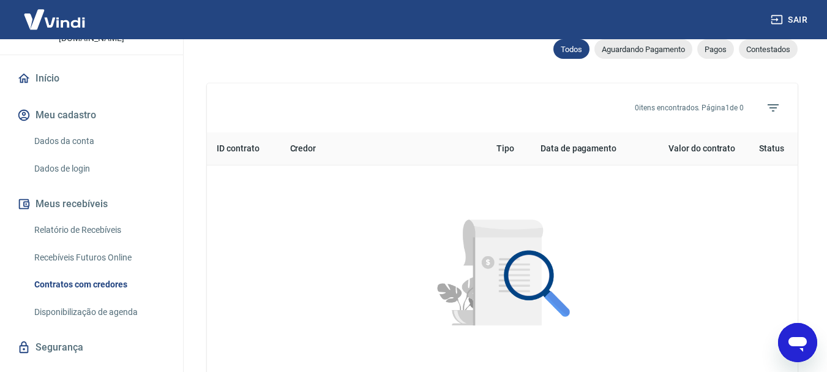
scroll to position [490, 0]
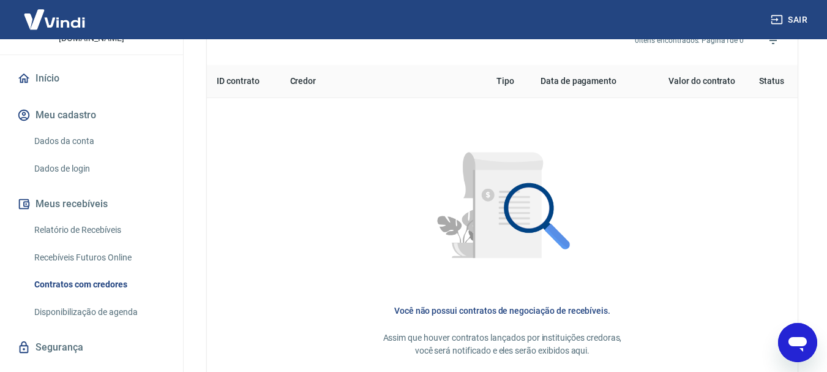
click at [97, 299] on link "Disponibilização de agenda" at bounding box center [98, 311] width 139 height 25
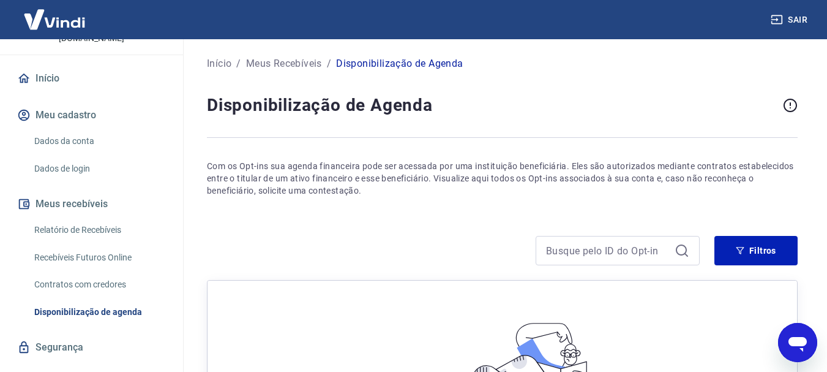
click at [83, 129] on link "Dados da conta" at bounding box center [98, 141] width 139 height 25
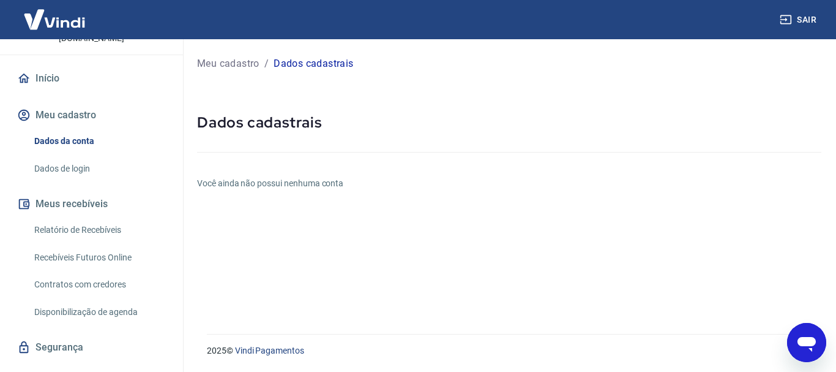
click at [75, 156] on link "Dados de login" at bounding box center [98, 168] width 139 height 25
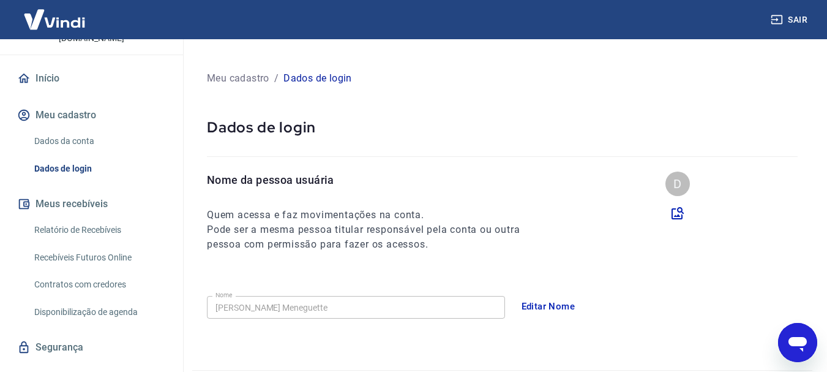
click at [569, 307] on button "Editar Nome" at bounding box center [548, 306] width 67 height 26
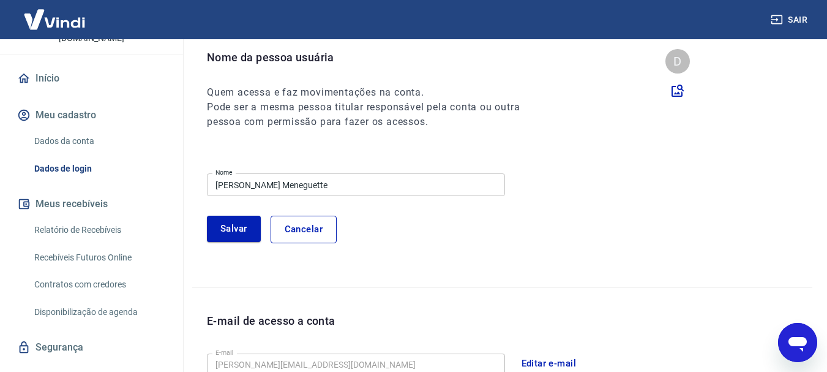
scroll to position [61, 0]
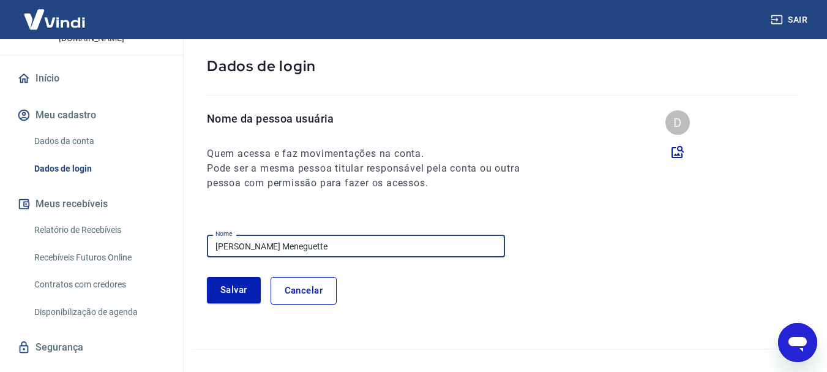
drag, startPoint x: 329, startPoint y: 252, endPoint x: 25, endPoint y: 264, distance: 303.9
click at [25, 264] on div "Sair D David Ayala Meneguette david.meneguette@gmail.com Início Meu cadastro Da…" at bounding box center [413, 125] width 827 height 372
type input "S"
type input "[PERSON_NAME] Meneguette"
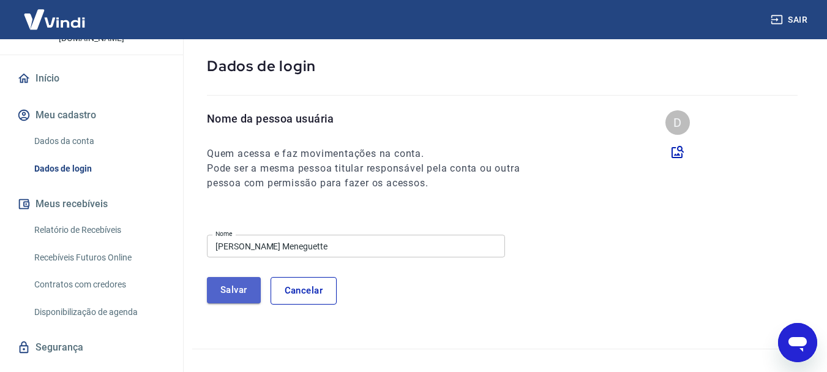
click at [231, 278] on button "Salvar" at bounding box center [234, 290] width 54 height 26
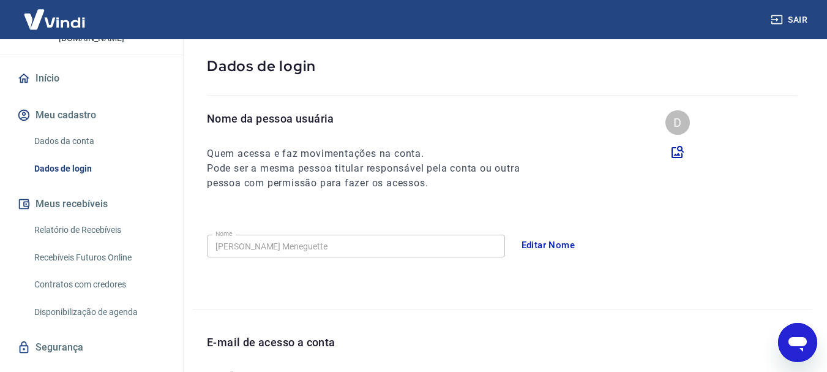
scroll to position [245, 0]
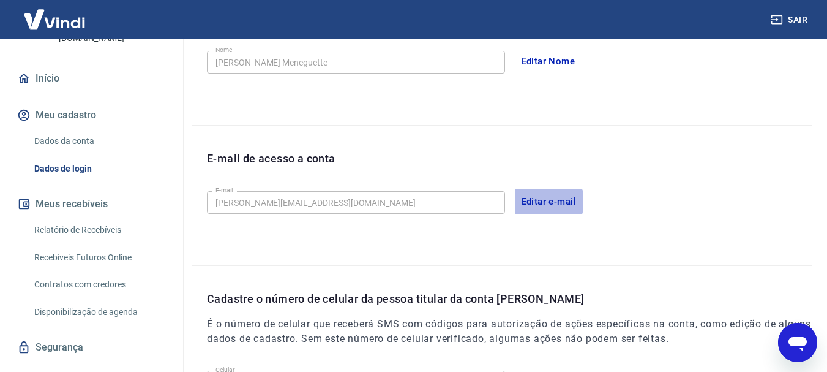
click at [544, 202] on button "Editar e-mail" at bounding box center [549, 202] width 69 height 26
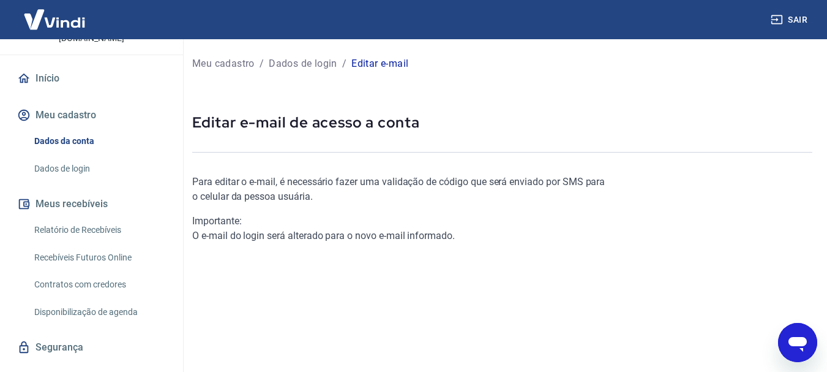
click at [275, 138] on div "Meu cadastro / Dados de login / Editar e-mail Editar e-mail de acesso a conta P…" at bounding box center [502, 281] width 649 height 484
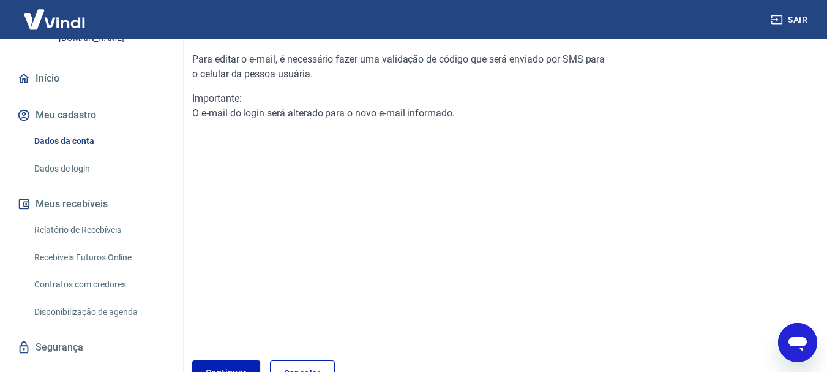
scroll to position [61, 0]
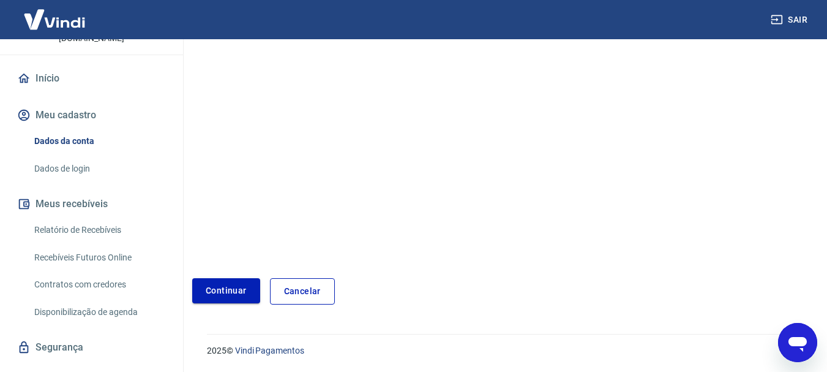
click at [241, 288] on link "Continuar" at bounding box center [226, 290] width 68 height 25
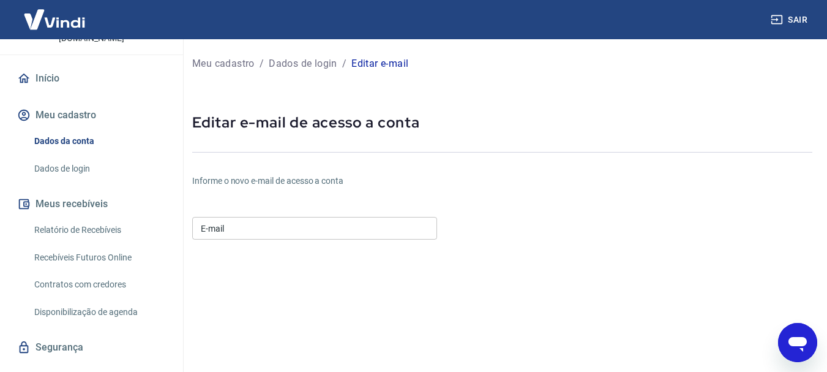
scroll to position [122, 0]
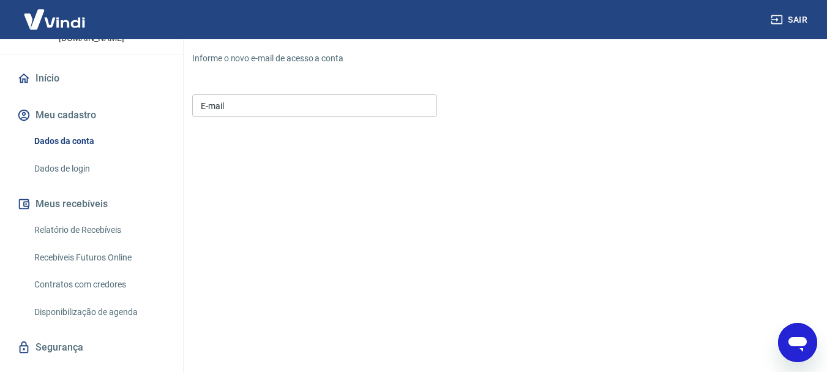
click at [280, 107] on input "E-mail" at bounding box center [314, 105] width 245 height 23
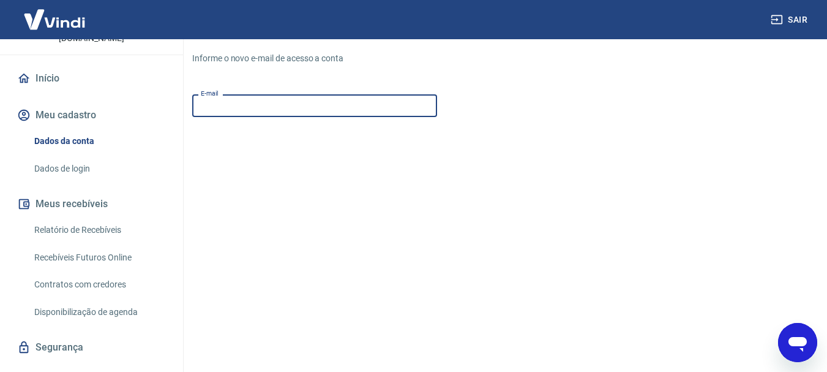
type input "[PERSON_NAME][EMAIL_ADDRESS][DOMAIN_NAME]"
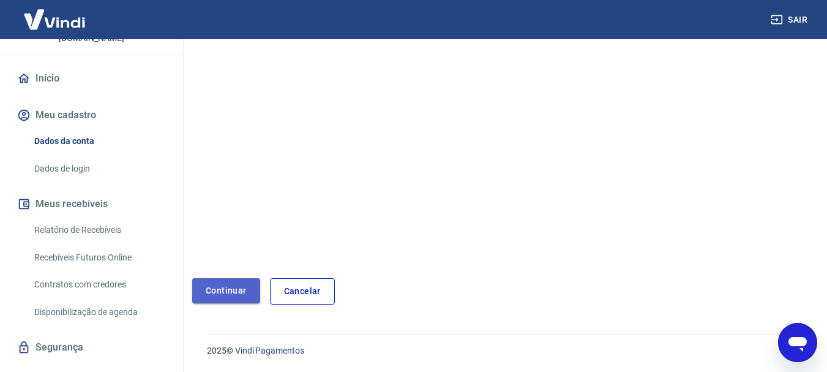
click at [231, 299] on button "Continuar" at bounding box center [226, 290] width 68 height 25
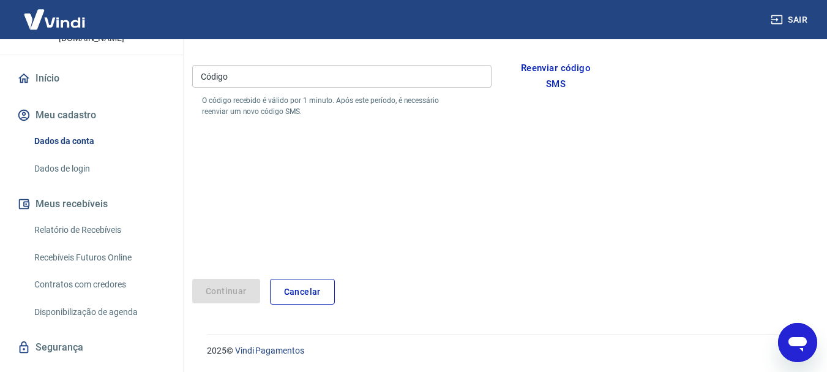
scroll to position [193, 0]
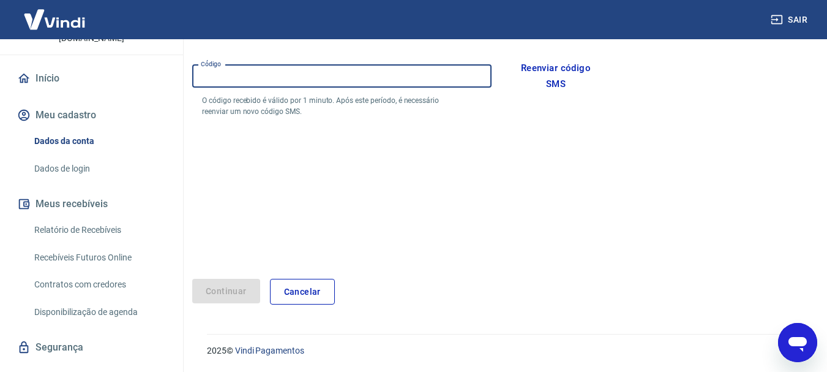
drag, startPoint x: 283, startPoint y: 80, endPoint x: 125, endPoint y: 80, distance: 158.5
type input "419542"
click at [224, 290] on button "Continuar" at bounding box center [226, 291] width 68 height 25
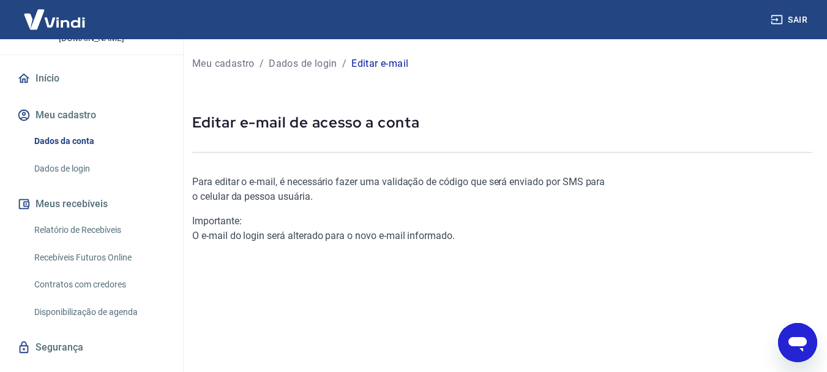
scroll to position [184, 0]
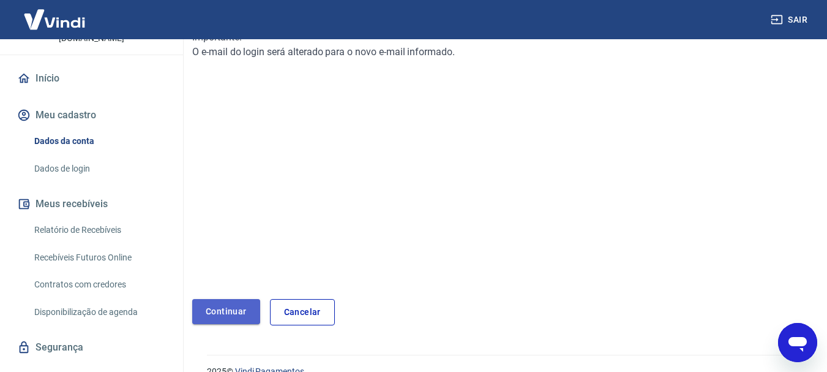
click at [234, 316] on link "Continuar" at bounding box center [226, 311] width 68 height 25
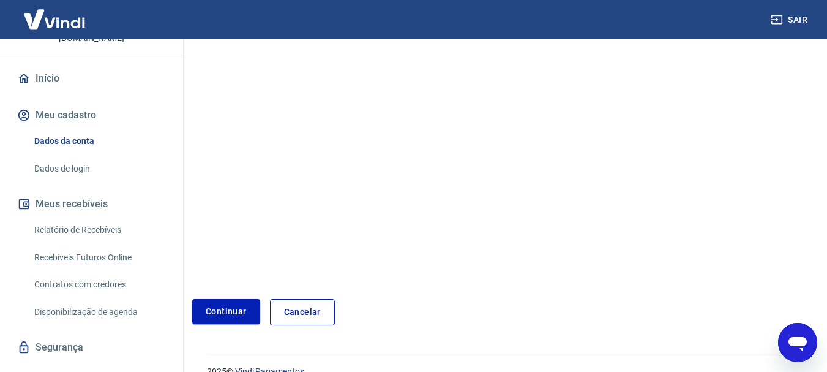
scroll to position [24, 0]
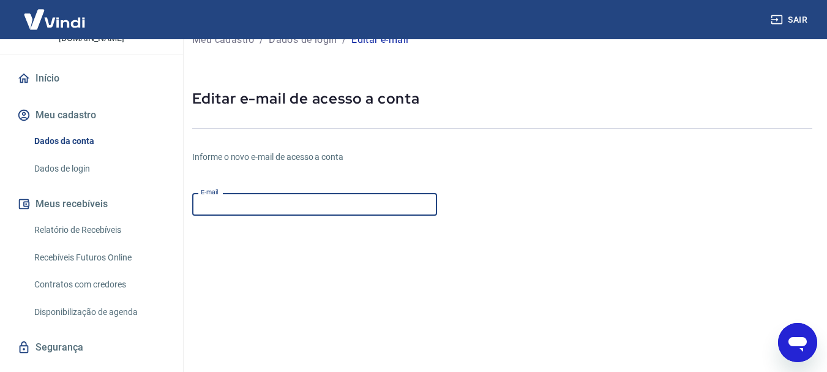
click at [348, 201] on input "E-mail" at bounding box center [314, 204] width 245 height 23
type input "[PERSON_NAME][EMAIL_ADDRESS][DOMAIN_NAME]"
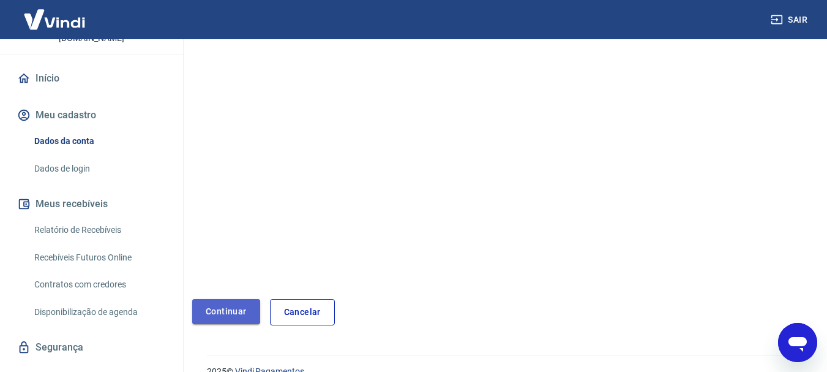
click at [236, 314] on button "Continuar" at bounding box center [226, 311] width 68 height 25
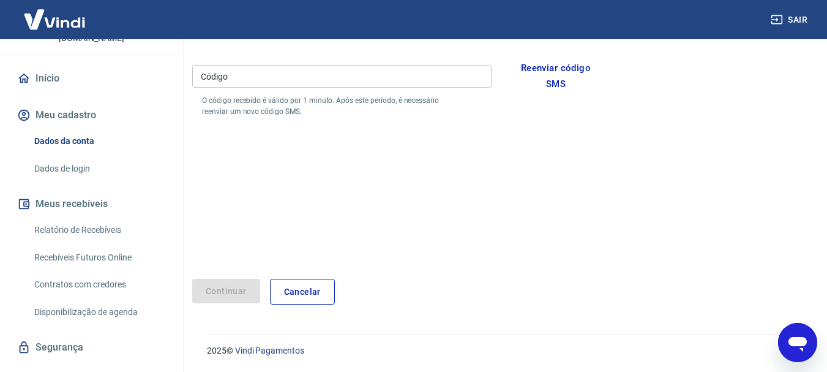
scroll to position [172, 0]
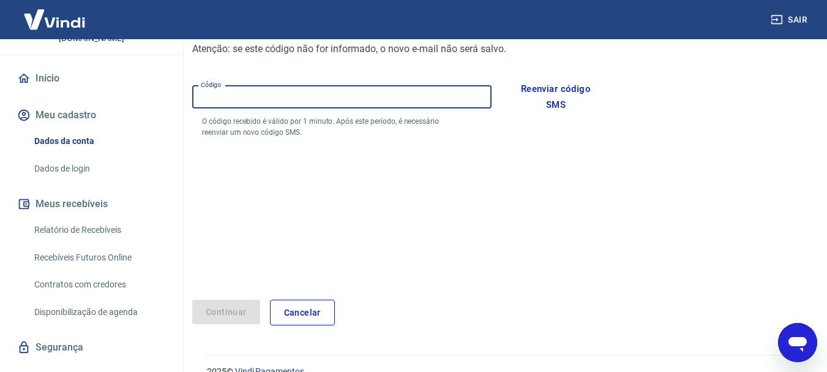
click at [338, 97] on input "Código" at bounding box center [341, 97] width 299 height 23
type input "415895"
click at [235, 320] on button "Continuar" at bounding box center [226, 311] width 68 height 25
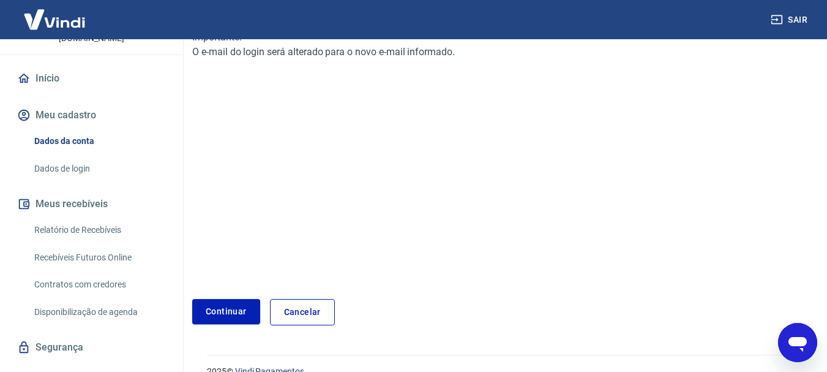
scroll to position [204, 0]
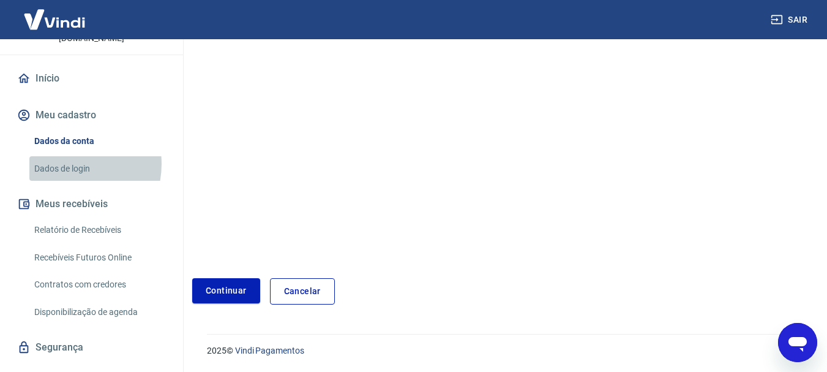
click at [64, 156] on link "Dados de login" at bounding box center [98, 168] width 139 height 25
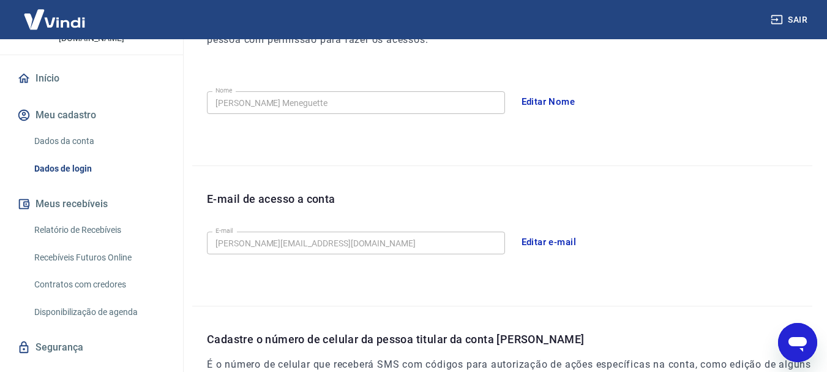
scroll to position [413, 0]
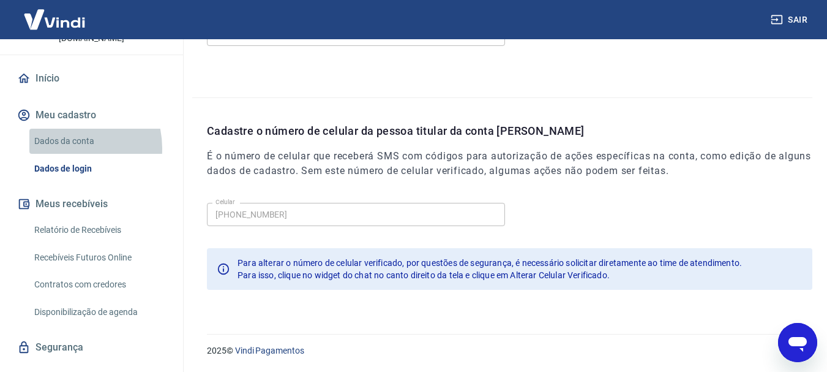
click at [67, 129] on link "Dados da conta" at bounding box center [98, 141] width 139 height 25
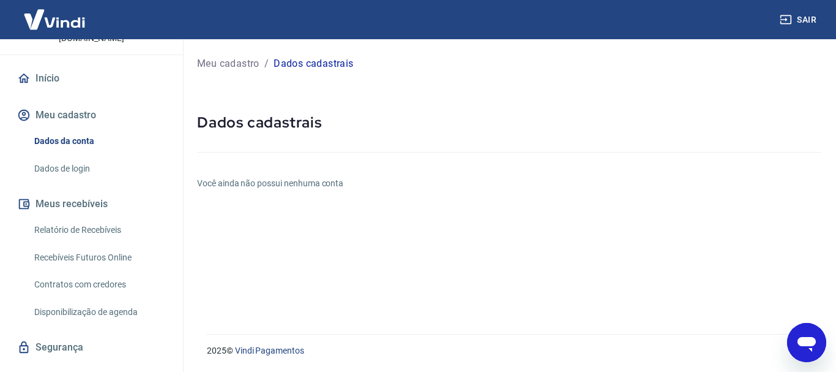
click at [217, 62] on p "Meu cadastro" at bounding box center [228, 63] width 62 height 15
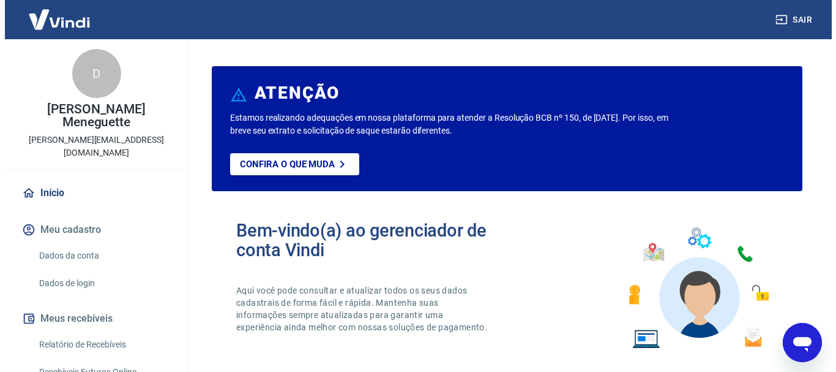
scroll to position [61, 0]
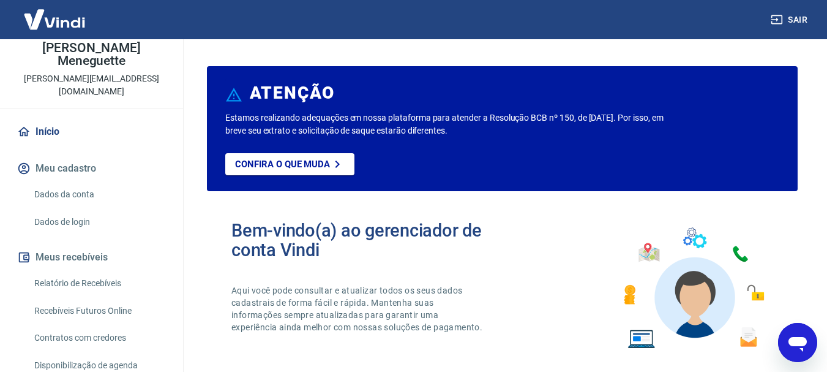
click at [77, 155] on button "Meu cadastro" at bounding box center [92, 168] width 154 height 27
click at [77, 182] on link "Dados da conta" at bounding box center [98, 194] width 139 height 25
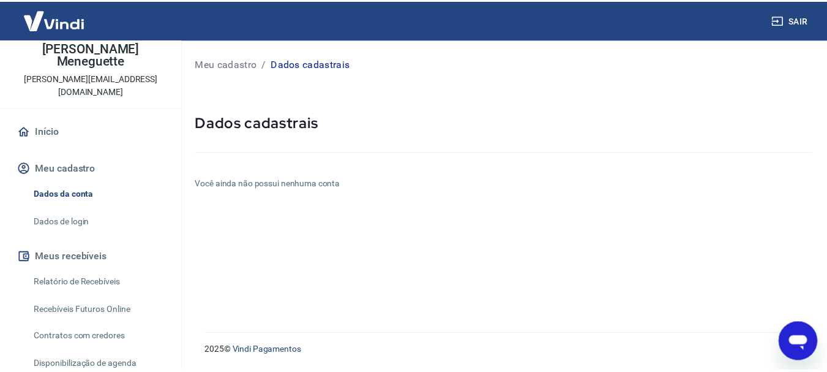
scroll to position [114, 0]
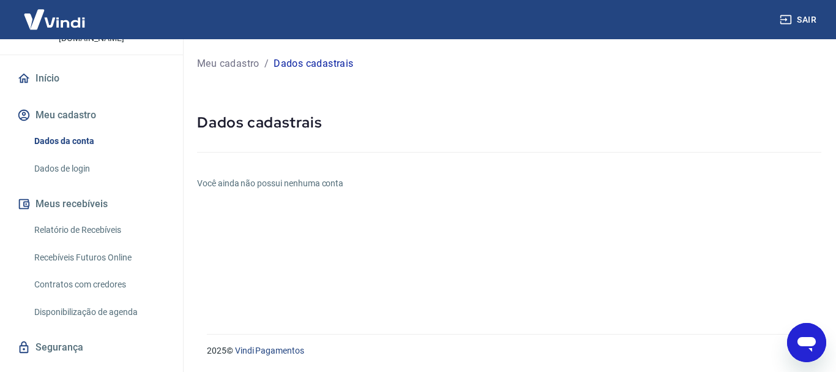
click at [86, 156] on link "Dados de login" at bounding box center [98, 168] width 139 height 25
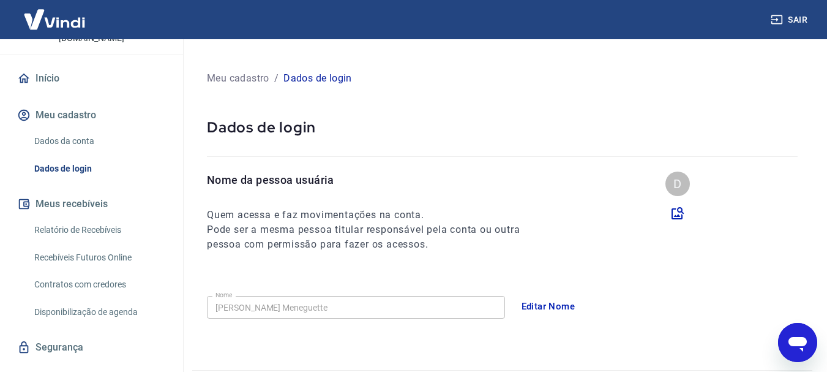
scroll to position [184, 0]
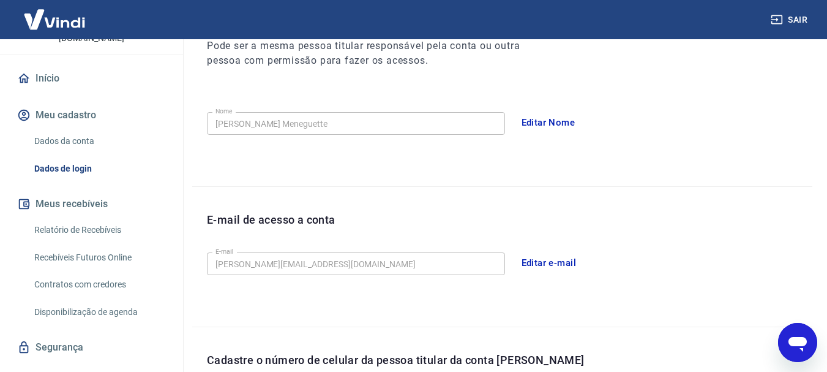
click at [316, 245] on div "E-mail de acesso a conta" at bounding box center [509, 229] width 605 height 36
click at [544, 260] on button "Editar e-mail" at bounding box center [549, 263] width 69 height 26
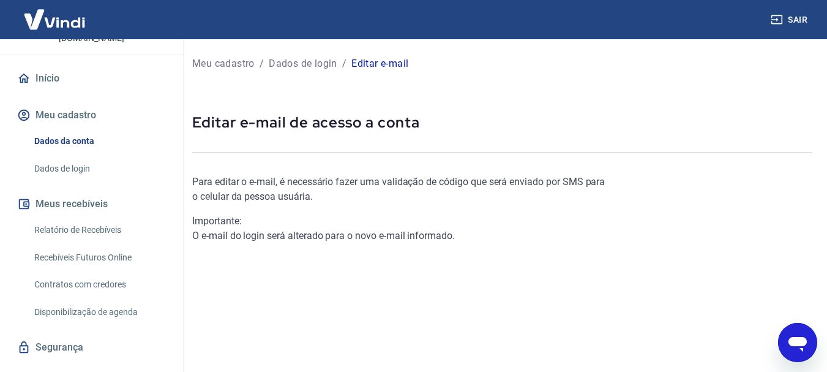
scroll to position [204, 0]
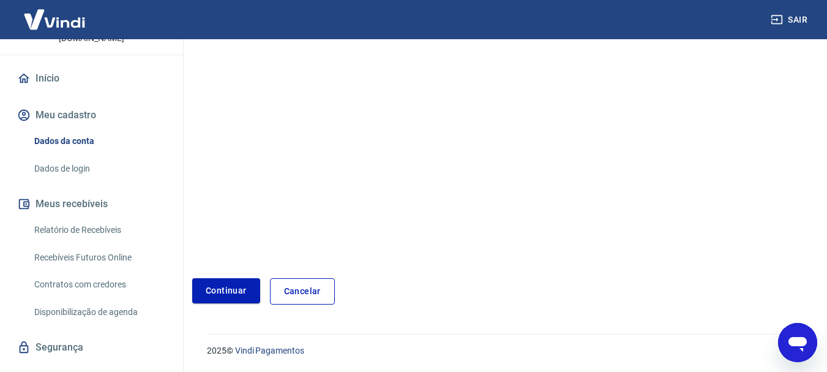
click at [239, 277] on div "Para editar o e-mail, é necessário fazer uma validação de código que será envia…" at bounding box center [502, 127] width 620 height 354
click at [239, 287] on link "Continuar" at bounding box center [226, 290] width 68 height 25
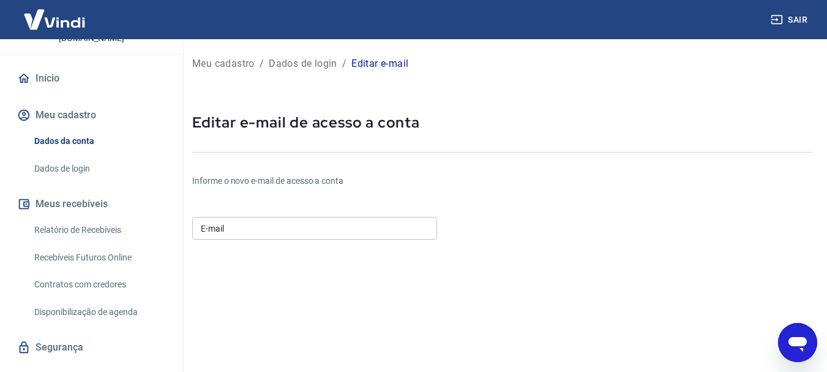
click at [351, 233] on input "E-mail" at bounding box center [314, 228] width 245 height 23
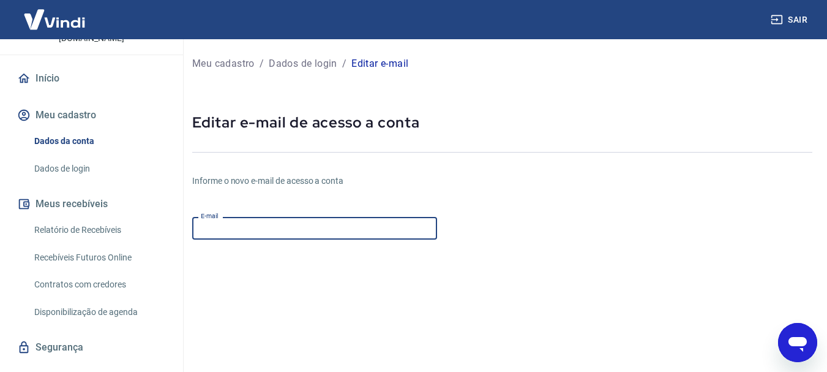
type input "[EMAIL_ADDRESS][DOMAIN_NAME]"
click at [586, 295] on form "E-mail siteimbativel@gmail.com E-mail Continuar Cancelar" at bounding box center [398, 372] width 413 height 321
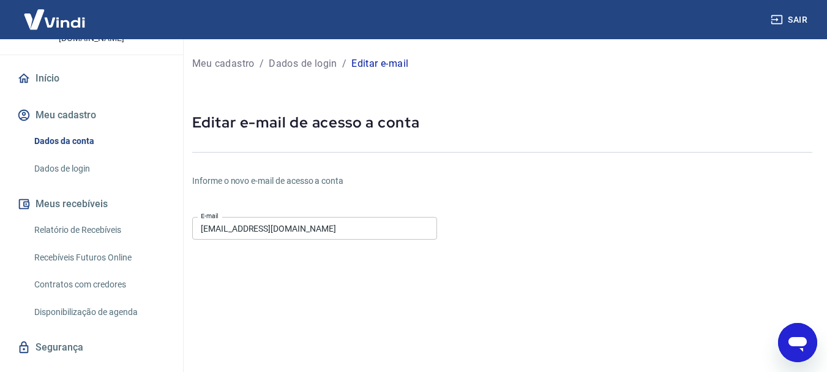
scroll to position [228, 0]
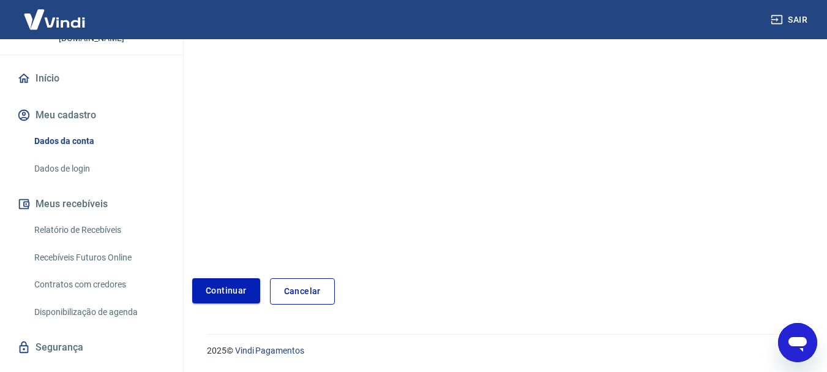
click at [245, 292] on button "Continuar" at bounding box center [226, 290] width 68 height 25
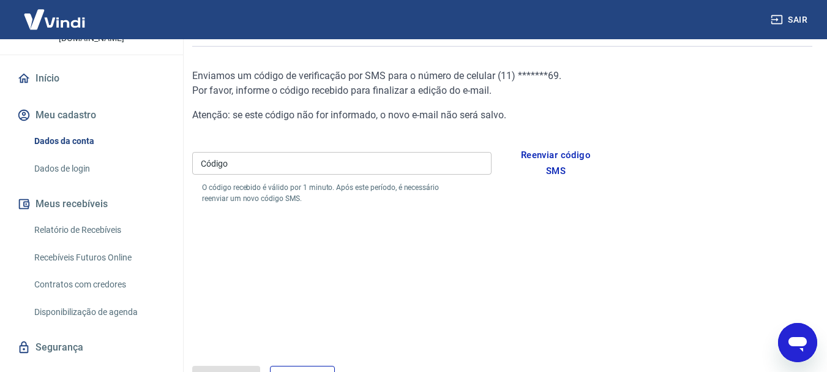
click at [577, 147] on button "Reenviar código SMS" at bounding box center [556, 163] width 100 height 42
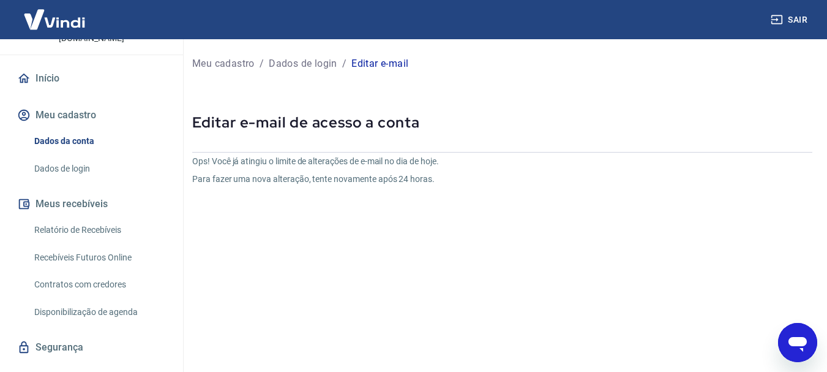
scroll to position [148, 0]
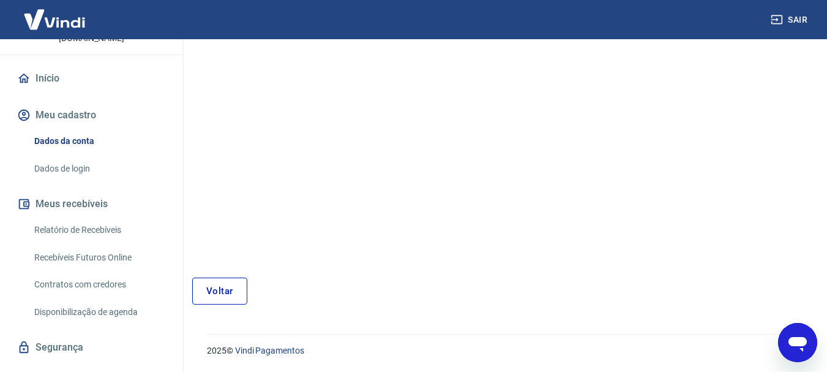
click at [231, 303] on link "Voltar" at bounding box center [219, 290] width 55 height 27
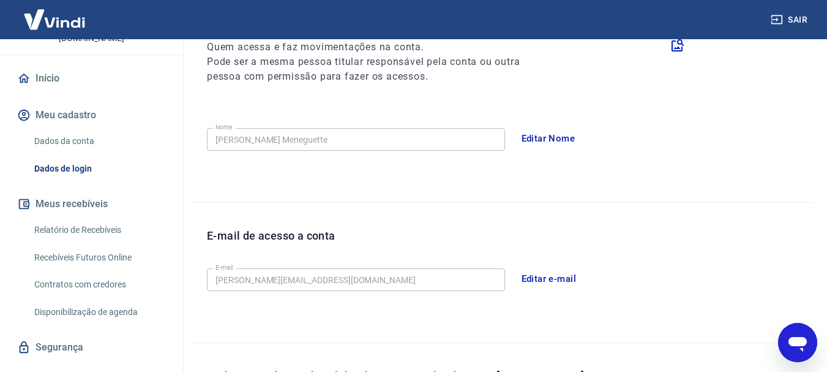
scroll to position [107, 0]
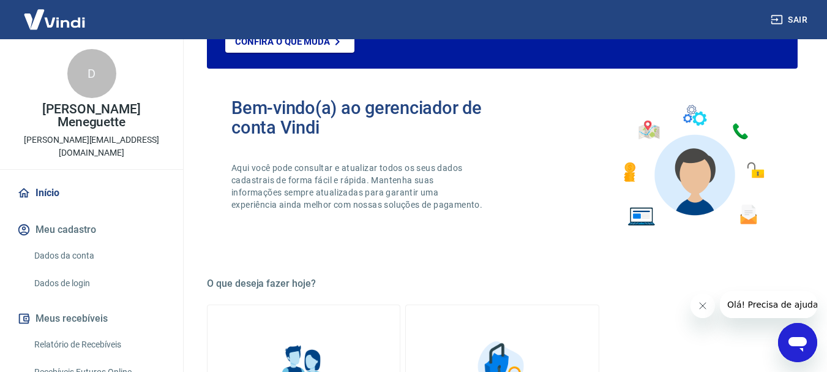
scroll to position [245, 0]
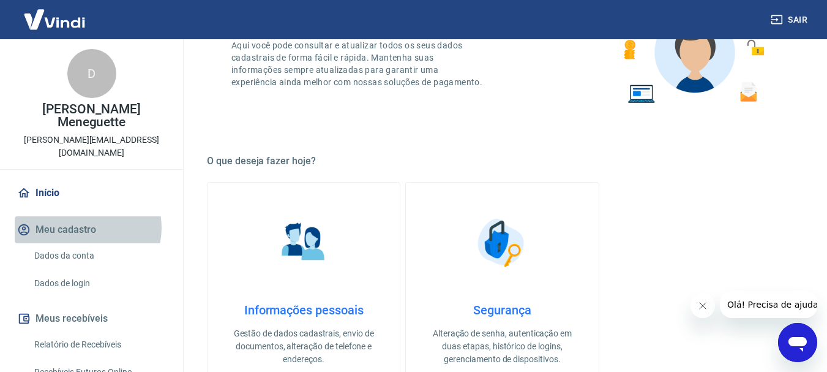
click at [86, 216] on button "Meu cadastro" at bounding box center [92, 229] width 154 height 27
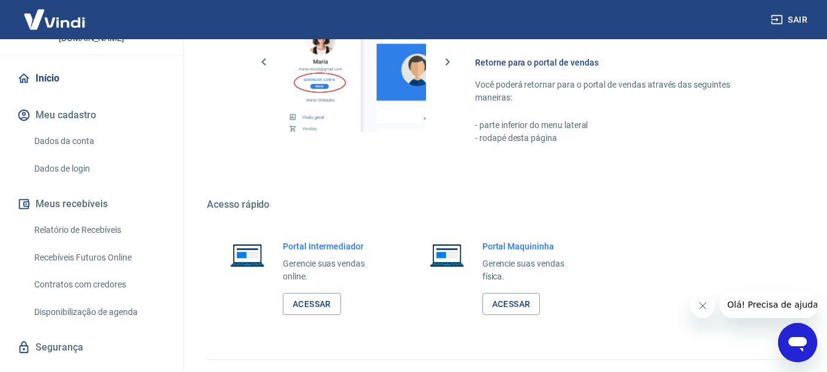
scroll to position [760, 0]
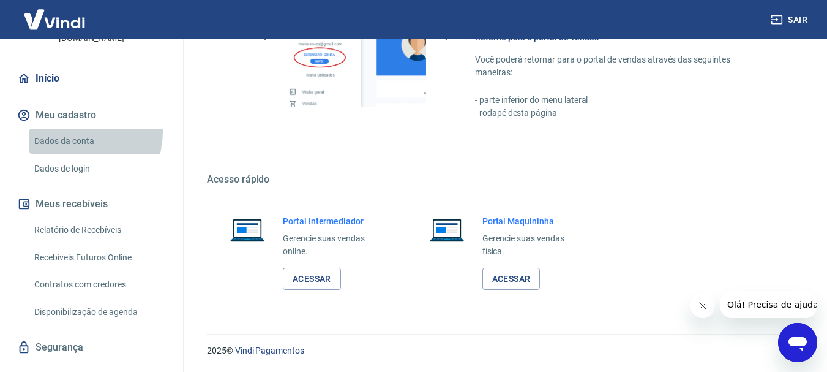
click at [69, 129] on link "Dados da conta" at bounding box center [98, 141] width 139 height 25
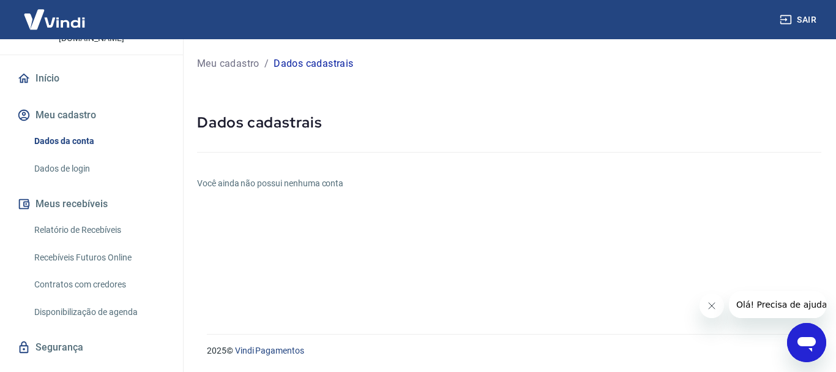
click at [269, 174] on div "Meu cadastro / Dados cadastrais Dados cadastrais Você ainda não possui nenhuma …" at bounding box center [509, 179] width 654 height 280
click at [713, 305] on icon "Fechar mensagem da empresa" at bounding box center [711, 306] width 10 height 10
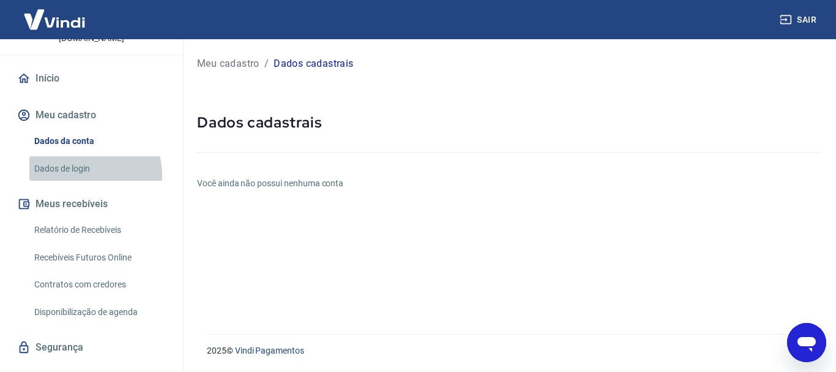
click at [75, 156] on link "Dados de login" at bounding box center [98, 168] width 139 height 25
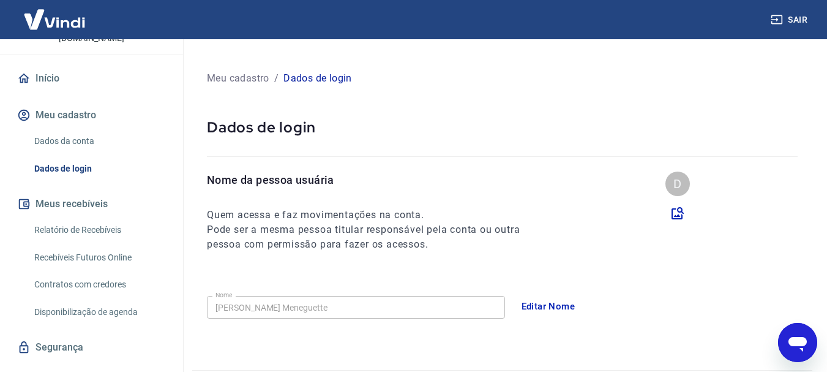
scroll to position [184, 0]
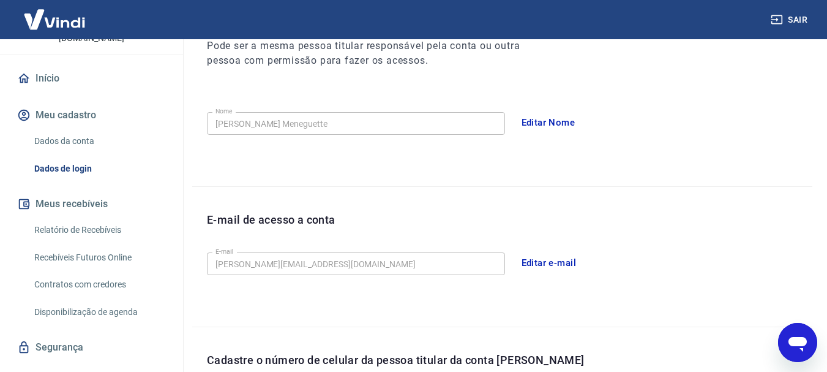
click at [565, 261] on button "Editar e-mail" at bounding box center [549, 263] width 69 height 26
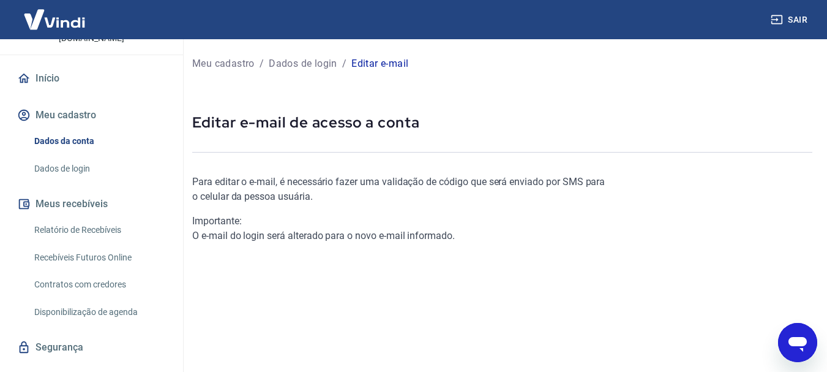
click at [321, 142] on div "Meu cadastro / Dados de login / Editar e-mail Editar e-mail de acesso a conta P…" at bounding box center [502, 281] width 649 height 484
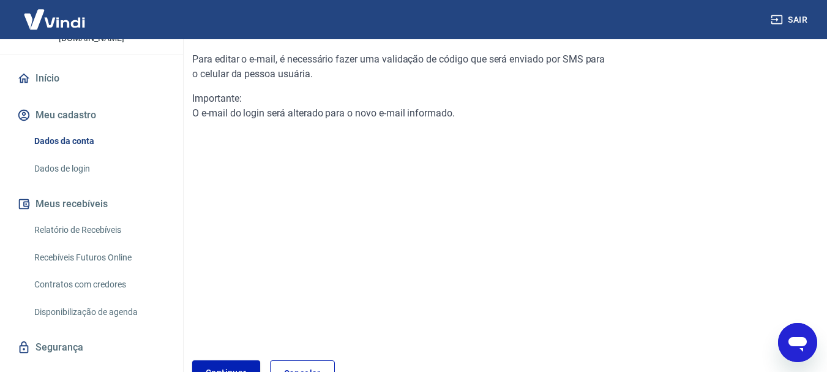
scroll to position [204, 0]
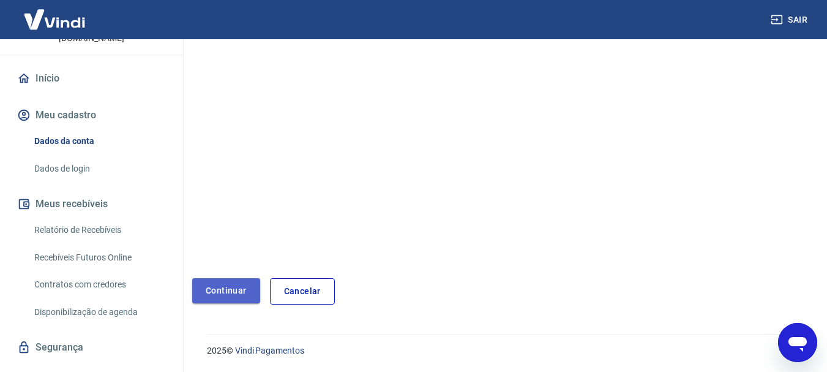
click at [220, 296] on link "Continuar" at bounding box center [226, 290] width 68 height 25
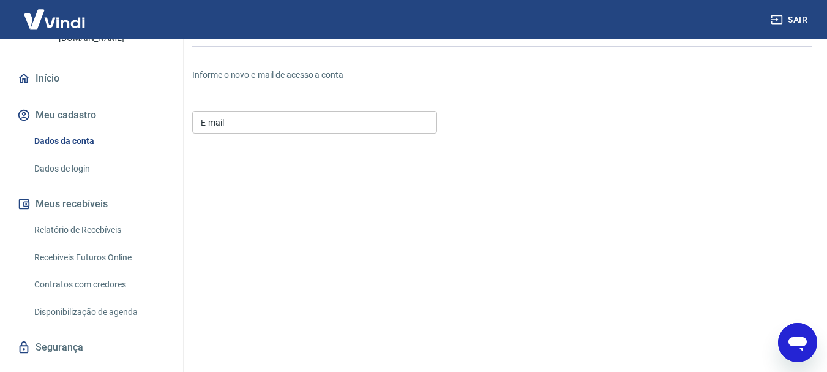
click at [277, 122] on input "E-mail" at bounding box center [314, 122] width 245 height 23
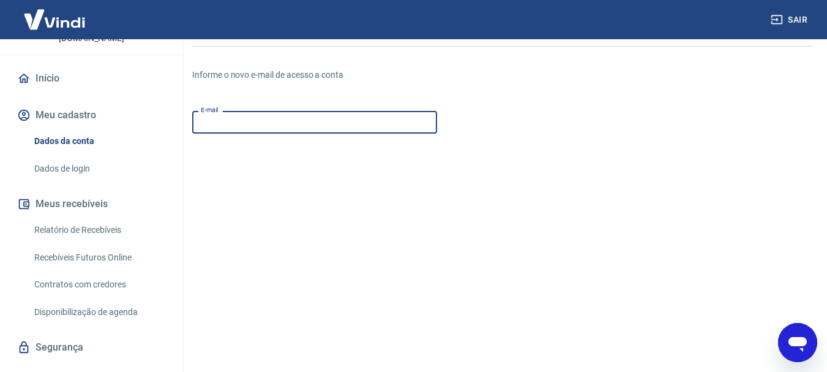
type input "siteimbativel@gmail.com"
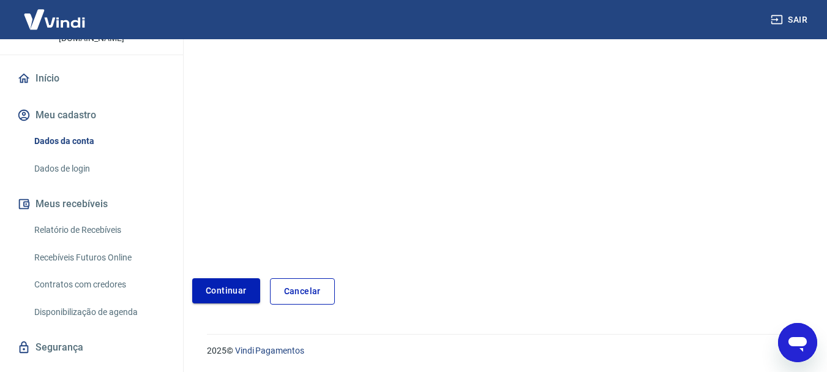
click at [236, 288] on button "Continuar" at bounding box center [226, 290] width 68 height 25
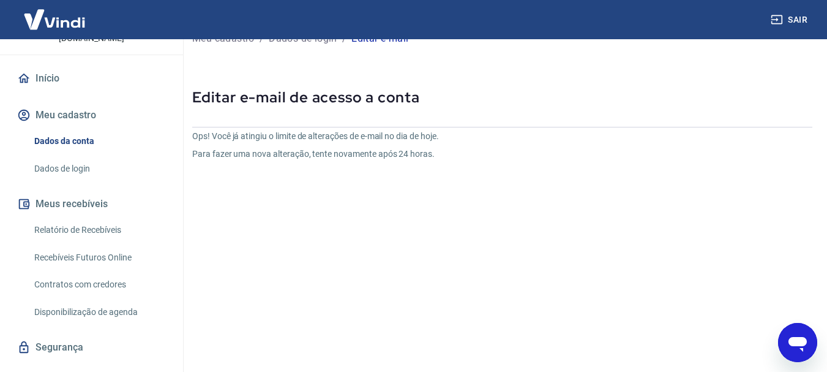
scroll to position [86, 0]
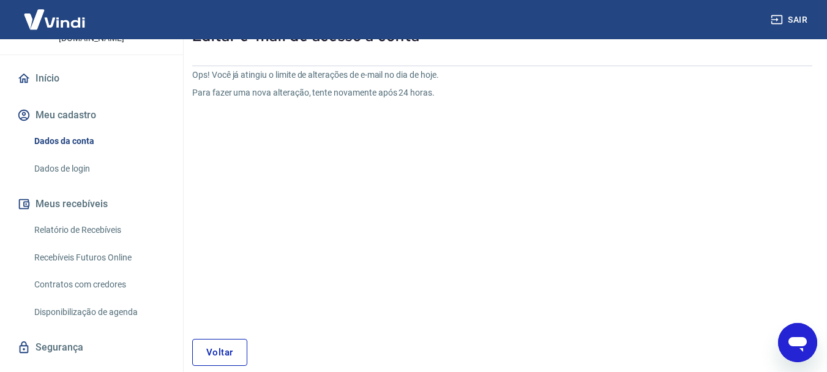
click at [216, 346] on link "Voltar" at bounding box center [219, 351] width 55 height 27
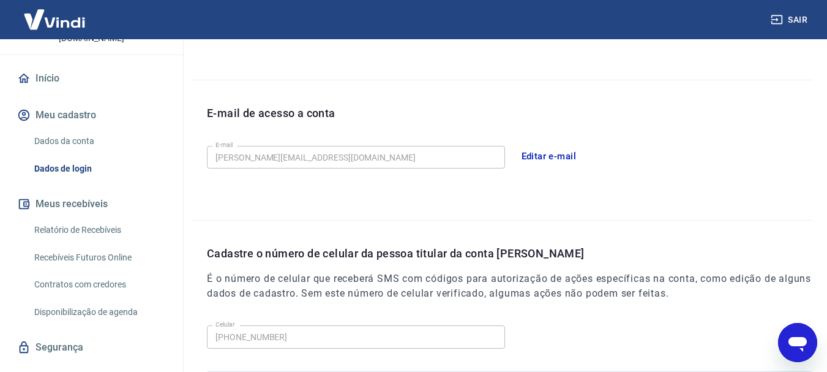
scroll to position [229, 0]
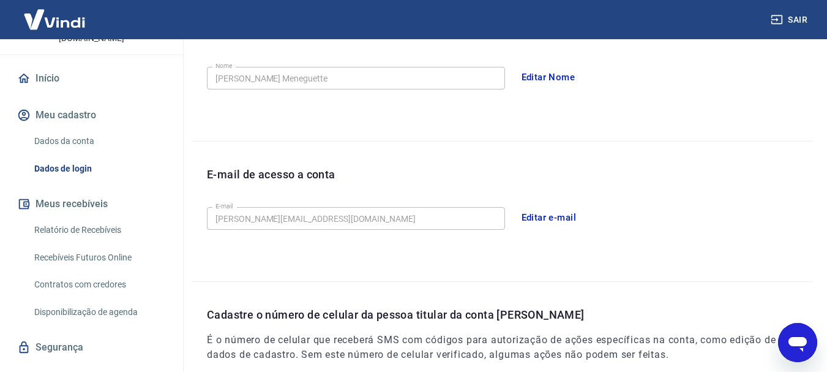
click at [558, 220] on button "Editar e-mail" at bounding box center [549, 217] width 69 height 26
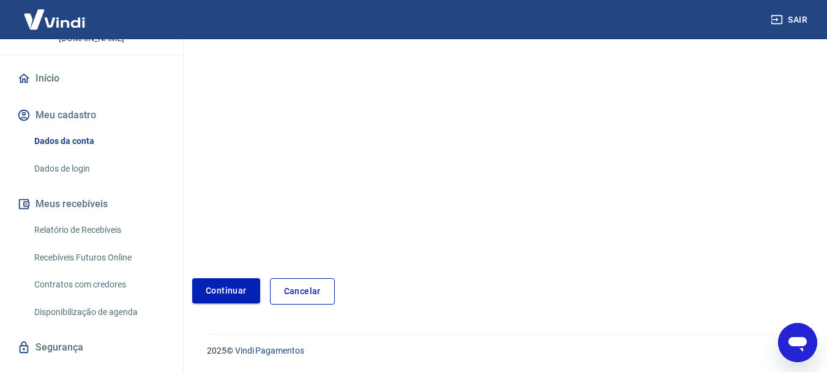
click at [222, 301] on link "Continuar" at bounding box center [226, 290] width 68 height 25
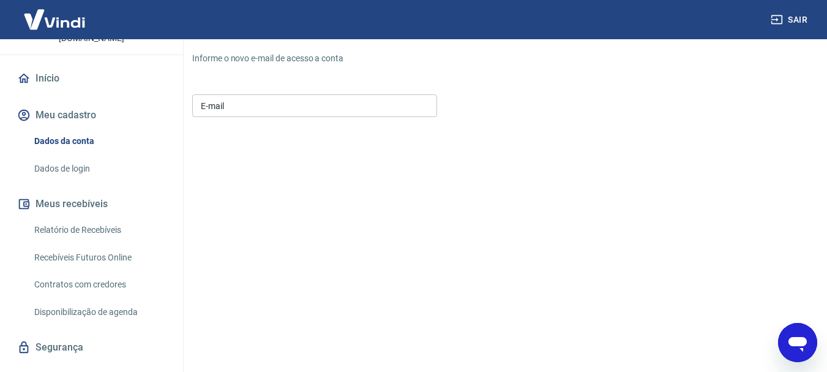
scroll to position [61, 0]
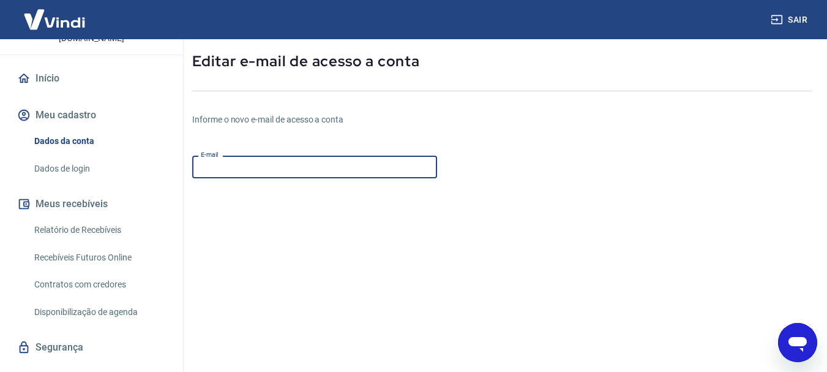
click at [326, 178] on input "E-mail" at bounding box center [314, 166] width 245 height 23
type input "siteimbativel@gmail.com"
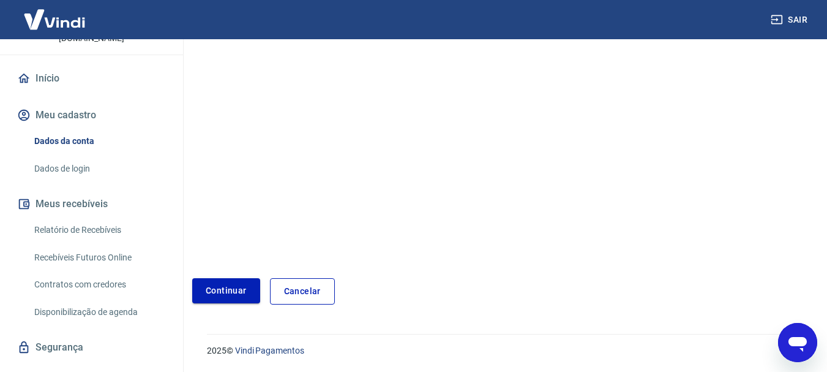
click at [241, 284] on button "Continuar" at bounding box center [226, 290] width 68 height 25
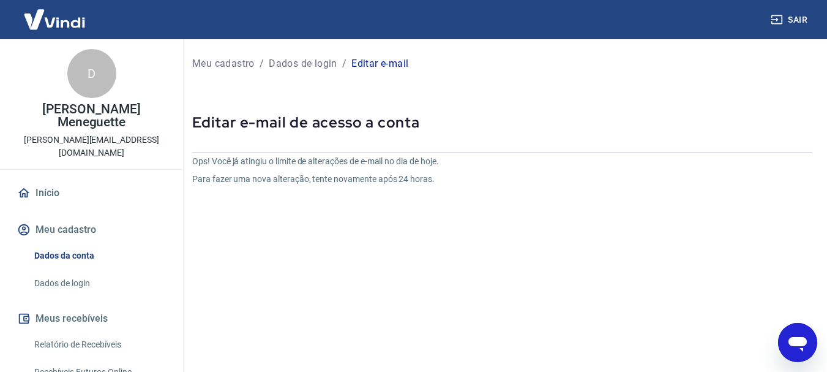
click at [90, 116] on p "[PERSON_NAME] Meneguette" at bounding box center [91, 116] width 163 height 26
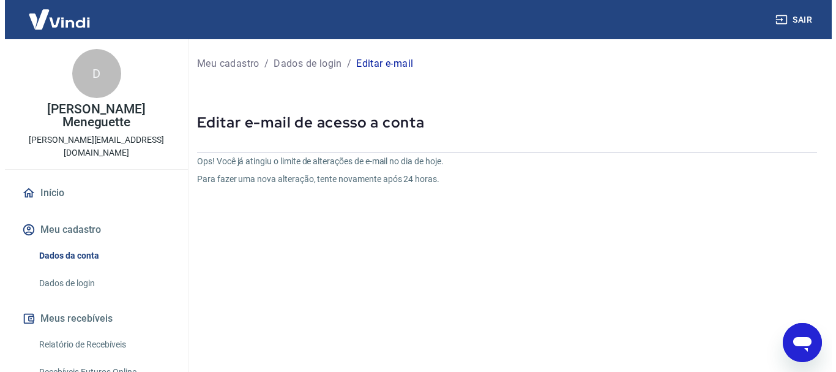
scroll to position [114, 0]
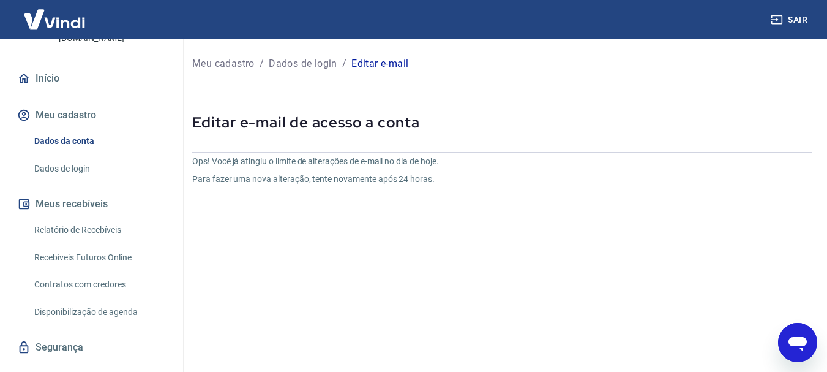
click at [78, 129] on link "Dados da conta" at bounding box center [98, 141] width 139 height 25
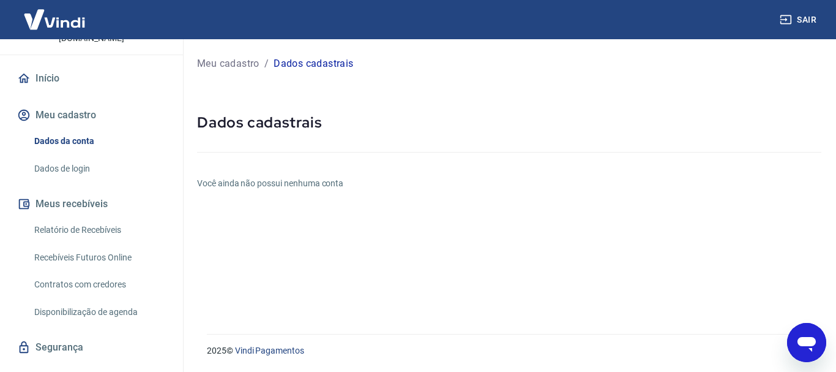
click at [77, 156] on link "Dados de login" at bounding box center [98, 168] width 139 height 25
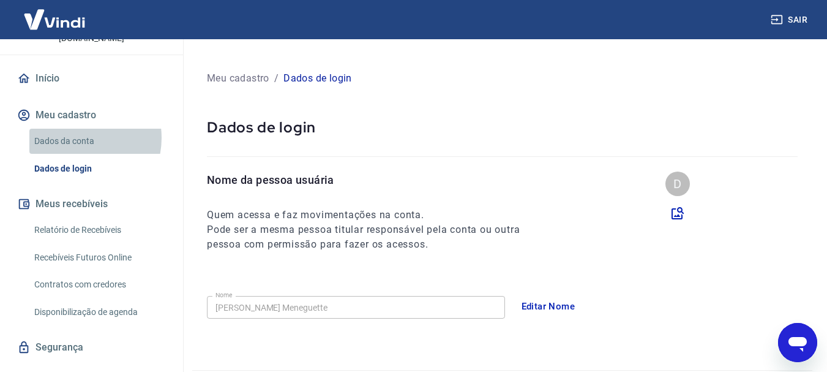
click at [77, 129] on link "Dados da conta" at bounding box center [98, 141] width 139 height 25
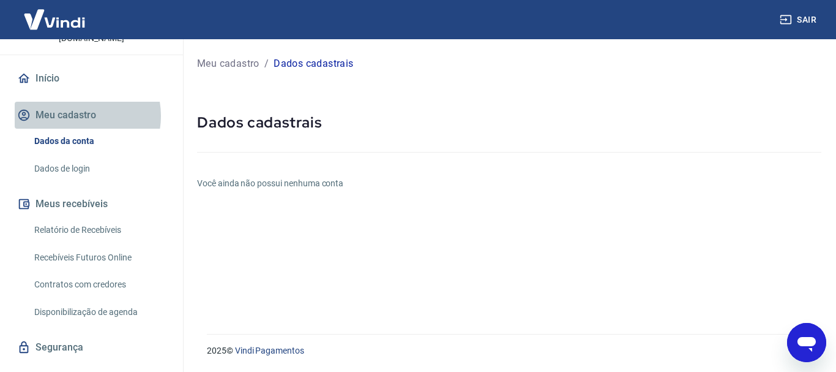
click at [77, 102] on button "Meu cadastro" at bounding box center [92, 115] width 154 height 27
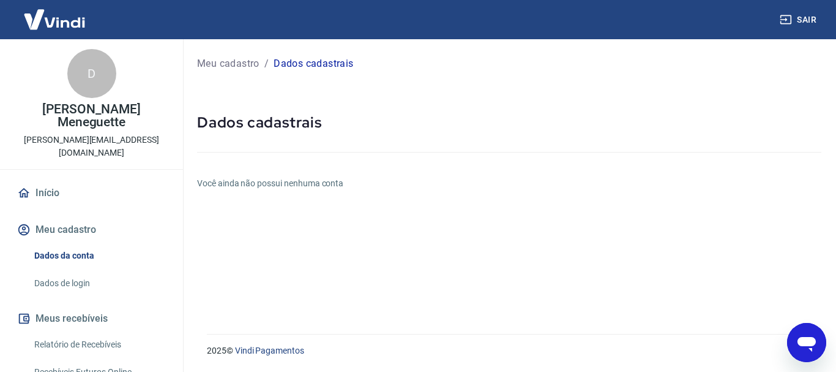
click at [110, 133] on p "[PERSON_NAME][EMAIL_ADDRESS][DOMAIN_NAME]" at bounding box center [91, 146] width 163 height 26
click at [94, 66] on div "D" at bounding box center [91, 73] width 49 height 49
click at [51, 179] on link "Início" at bounding box center [92, 192] width 154 height 27
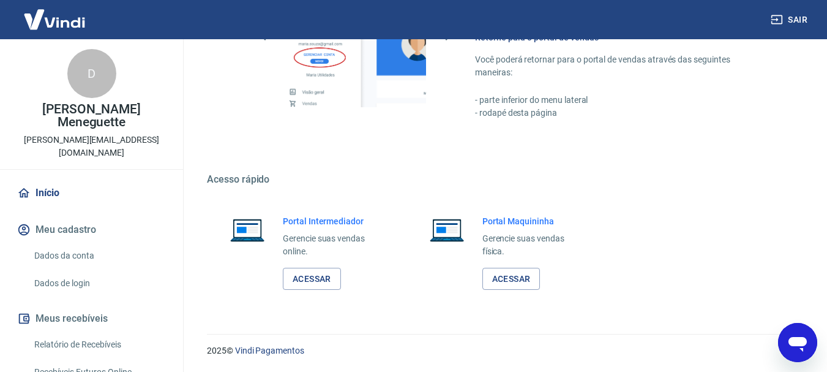
scroll to position [114, 0]
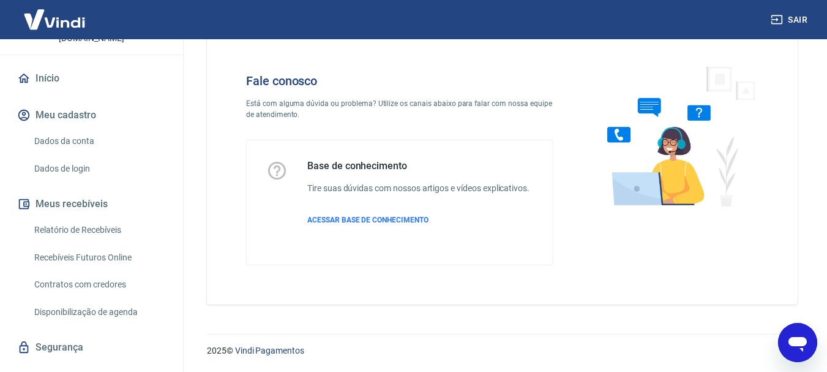
scroll to position [29, 0]
click at [361, 219] on span "ACESSAR BASE DE CONHECIMENTO" at bounding box center [367, 219] width 121 height 9
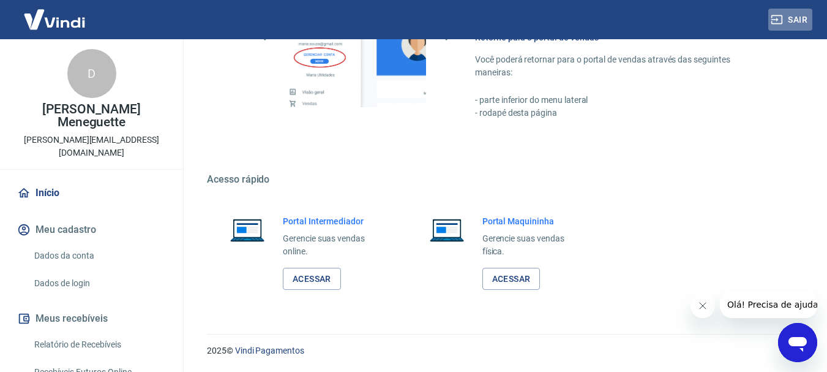
click at [793, 12] on button "Sair" at bounding box center [790, 20] width 44 height 23
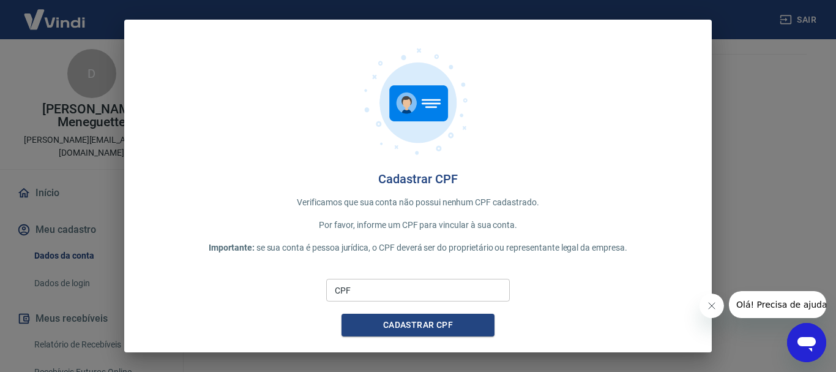
drag, startPoint x: 408, startPoint y: 296, endPoint x: 428, endPoint y: 293, distance: 20.4
click at [408, 296] on input "CPF" at bounding box center [418, 290] width 184 height 23
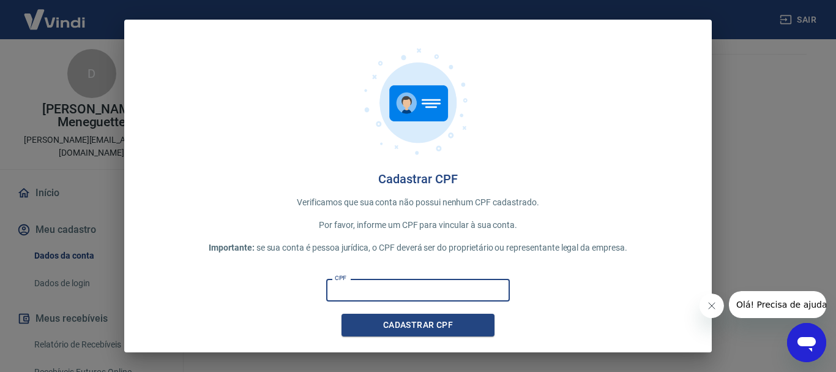
type input "314.366.888-17"
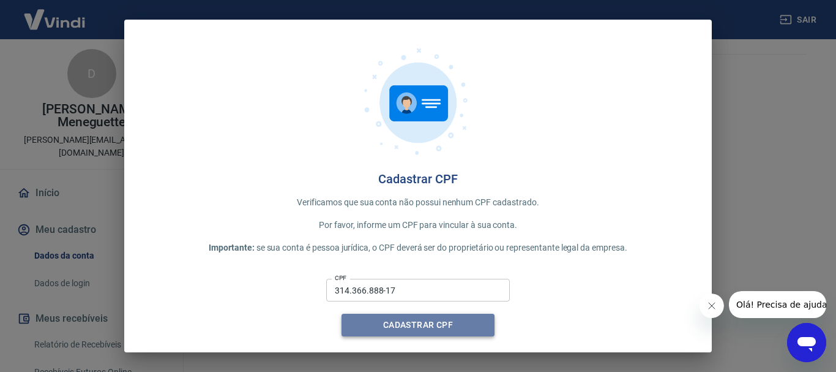
click at [430, 331] on button "Cadastrar CPF" at bounding box center [418, 324] width 153 height 23
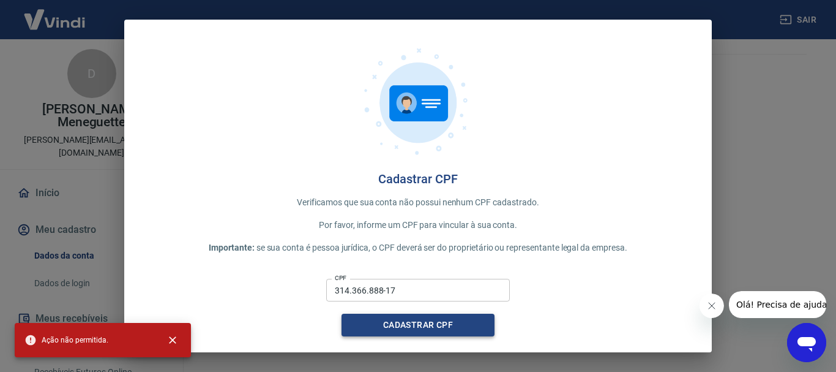
click at [431, 331] on button "Cadastrar CPF" at bounding box center [418, 324] width 153 height 23
click at [804, 337] on icon "Abrir janela de mensagens" at bounding box center [807, 344] width 18 height 15
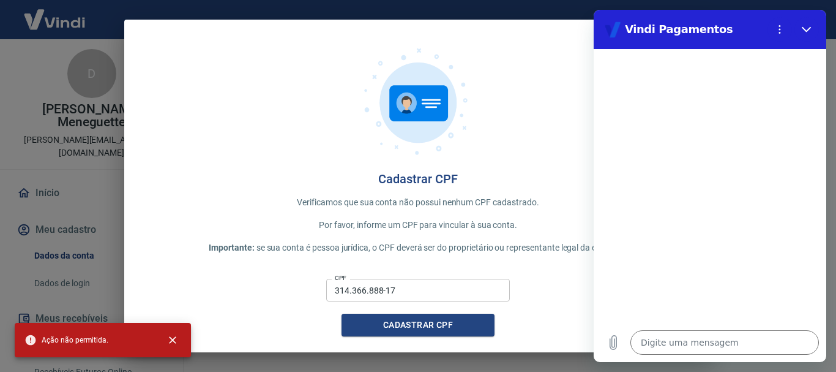
type textarea "x"
